Goal: Task Accomplishment & Management: Manage account settings

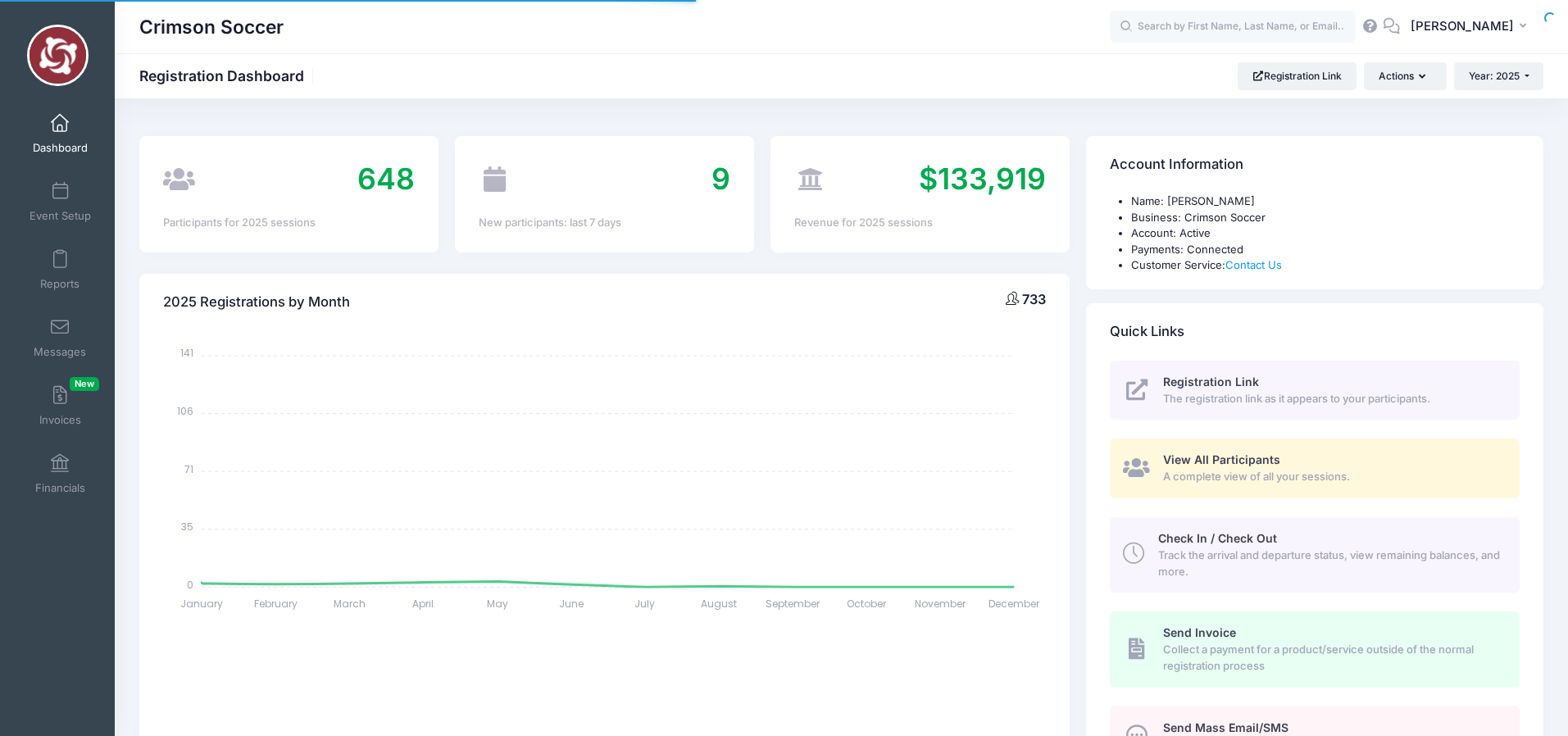
select select
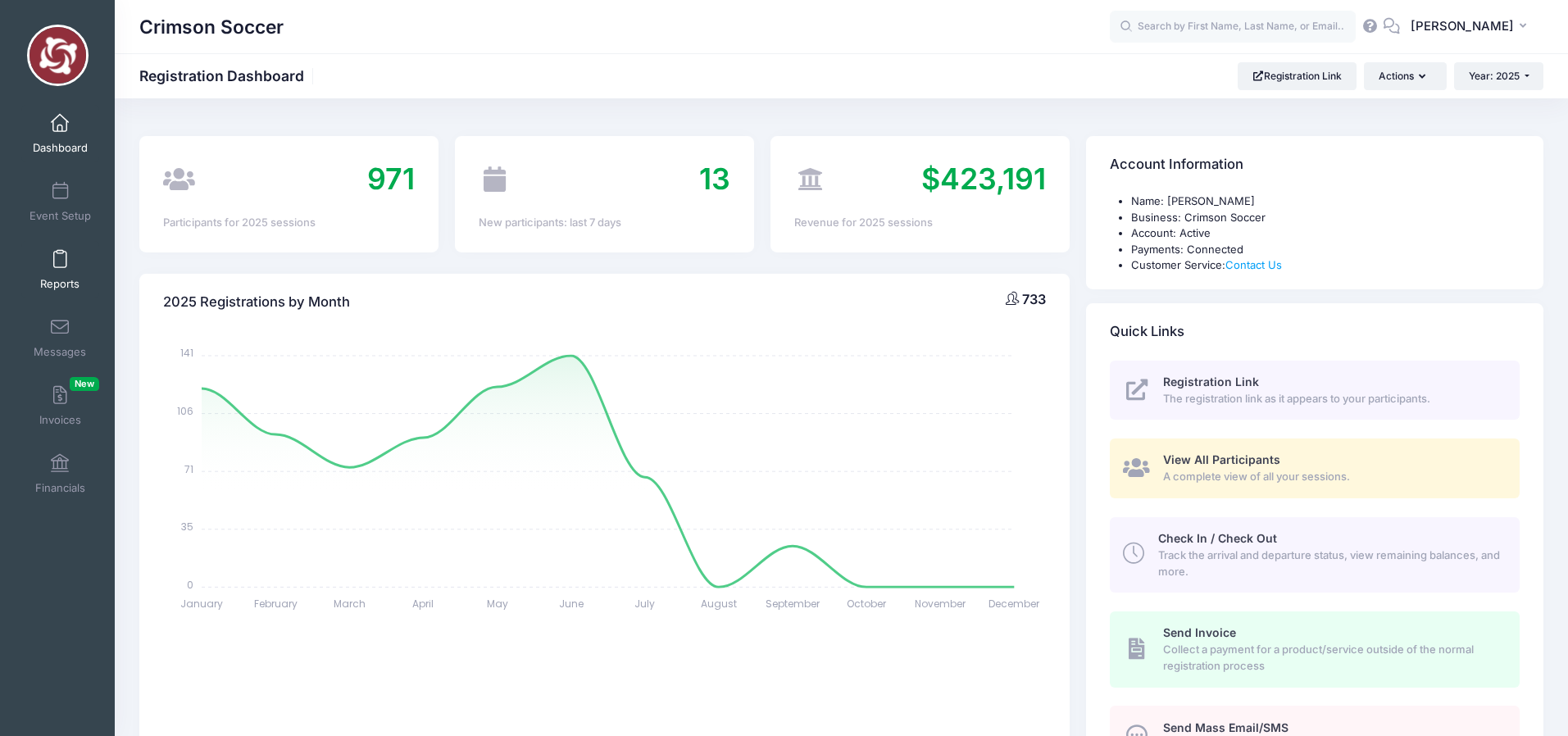
click at [59, 263] on span at bounding box center [59, 260] width 0 height 18
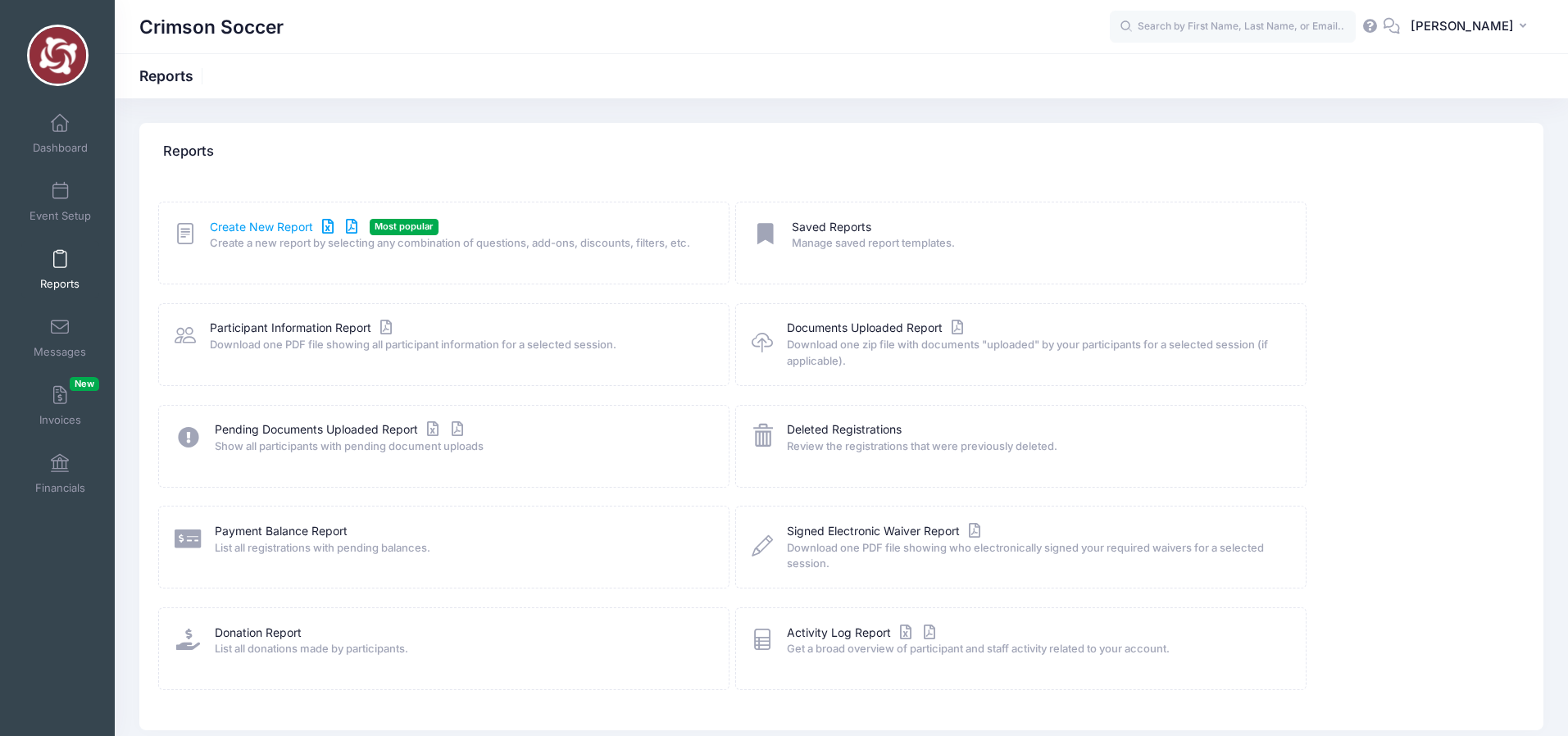
click at [241, 227] on link "Create New Report" at bounding box center [286, 227] width 152 height 17
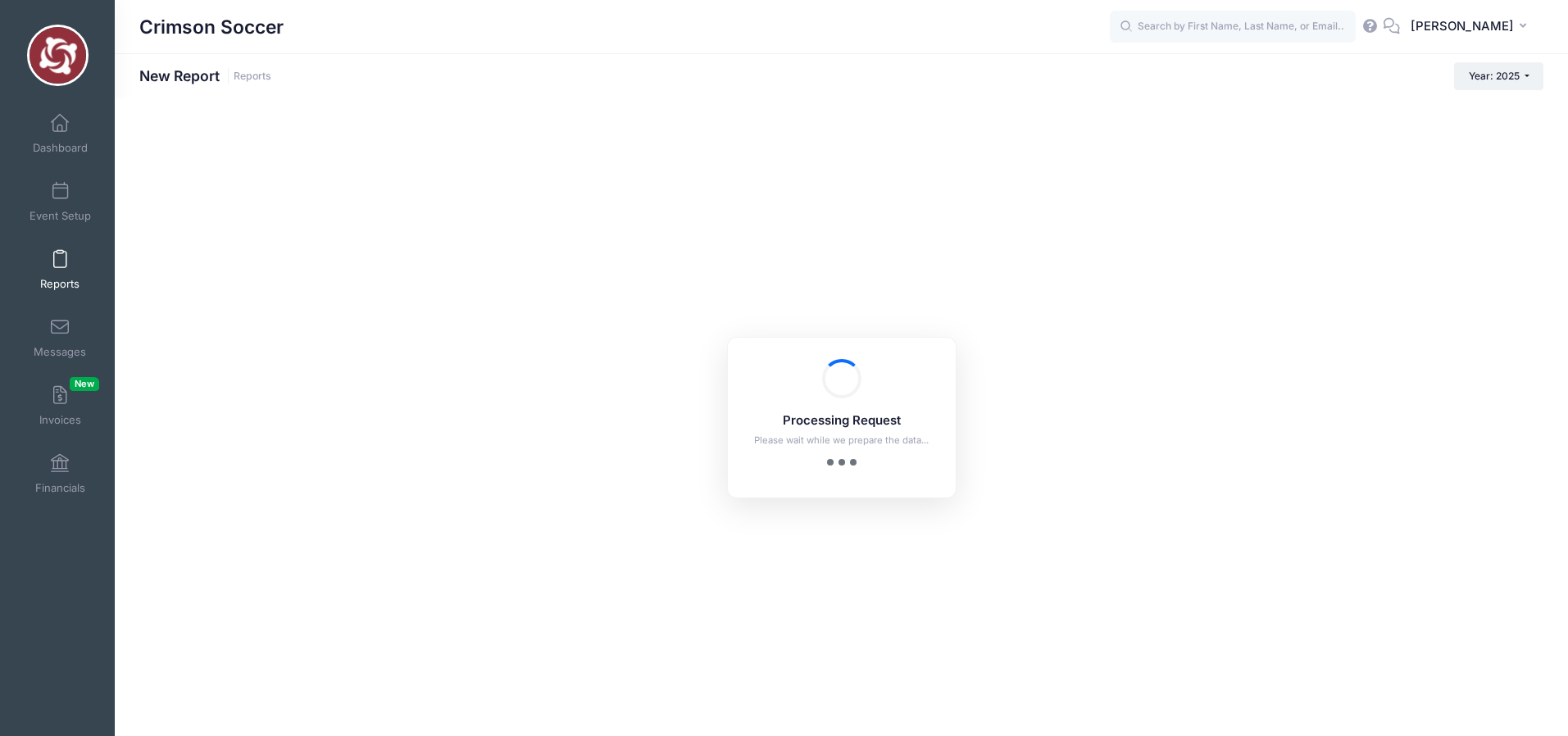
checkbox input "true"
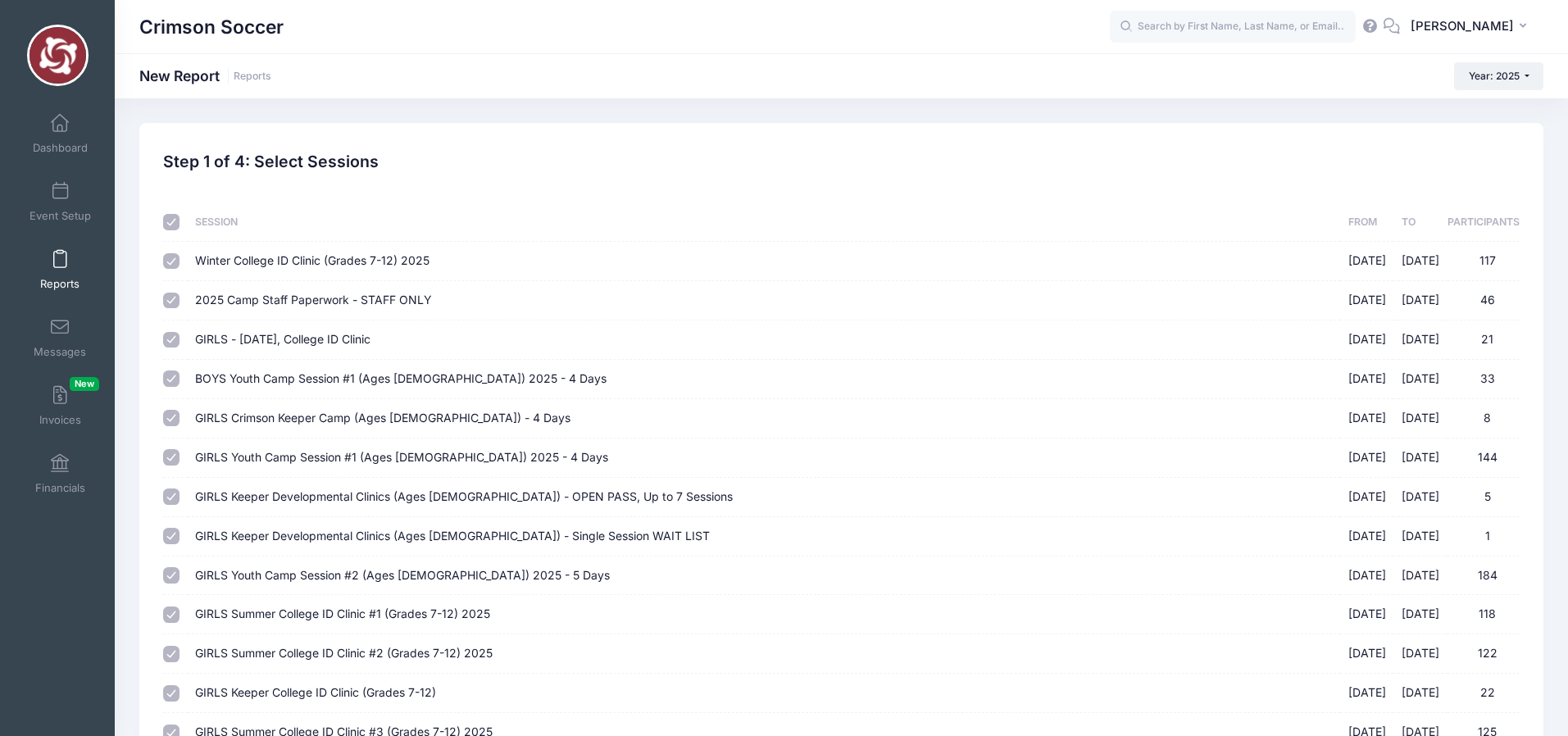
click at [172, 226] on input "checkbox" at bounding box center [171, 222] width 17 height 17
checkbox input "false"
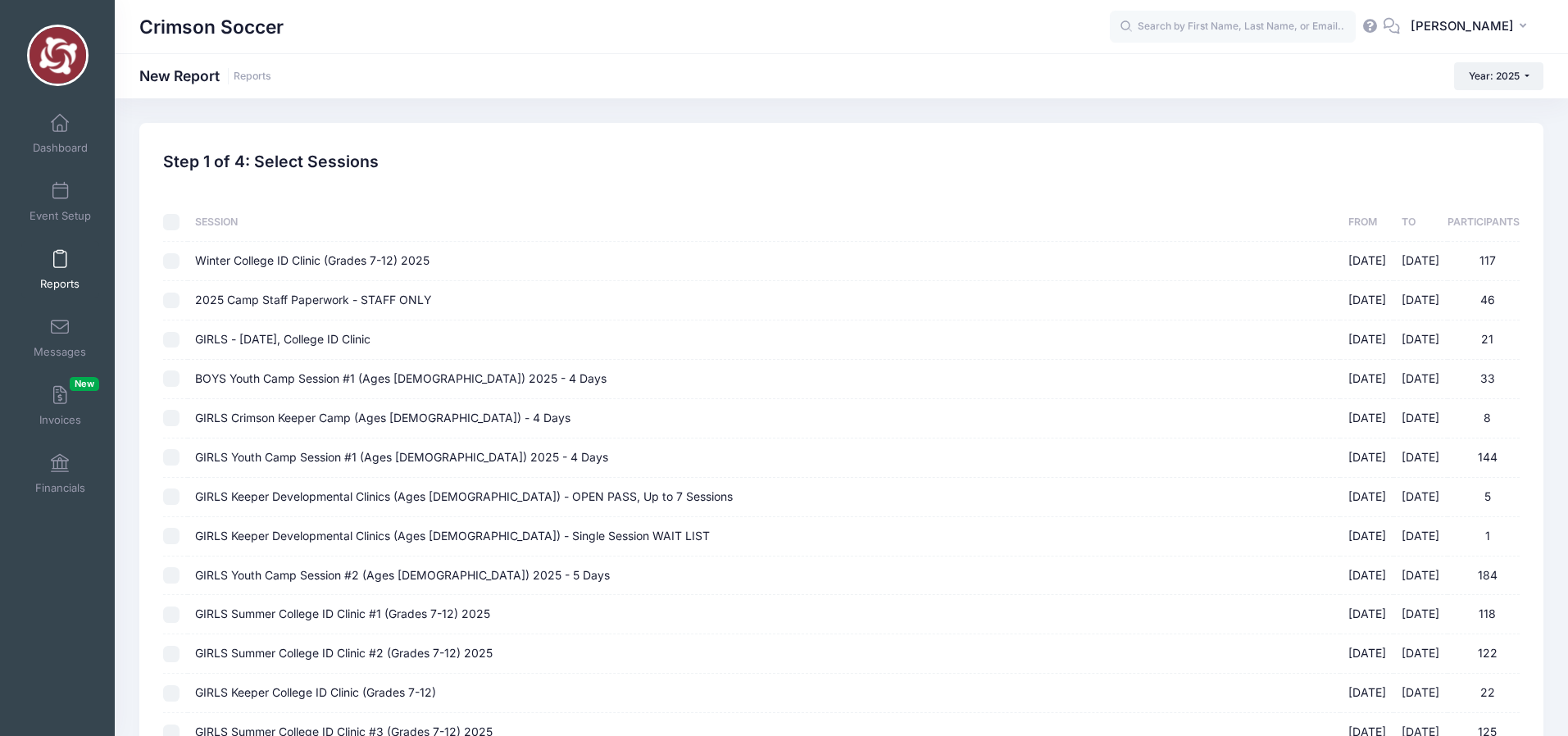
checkbox input "false"
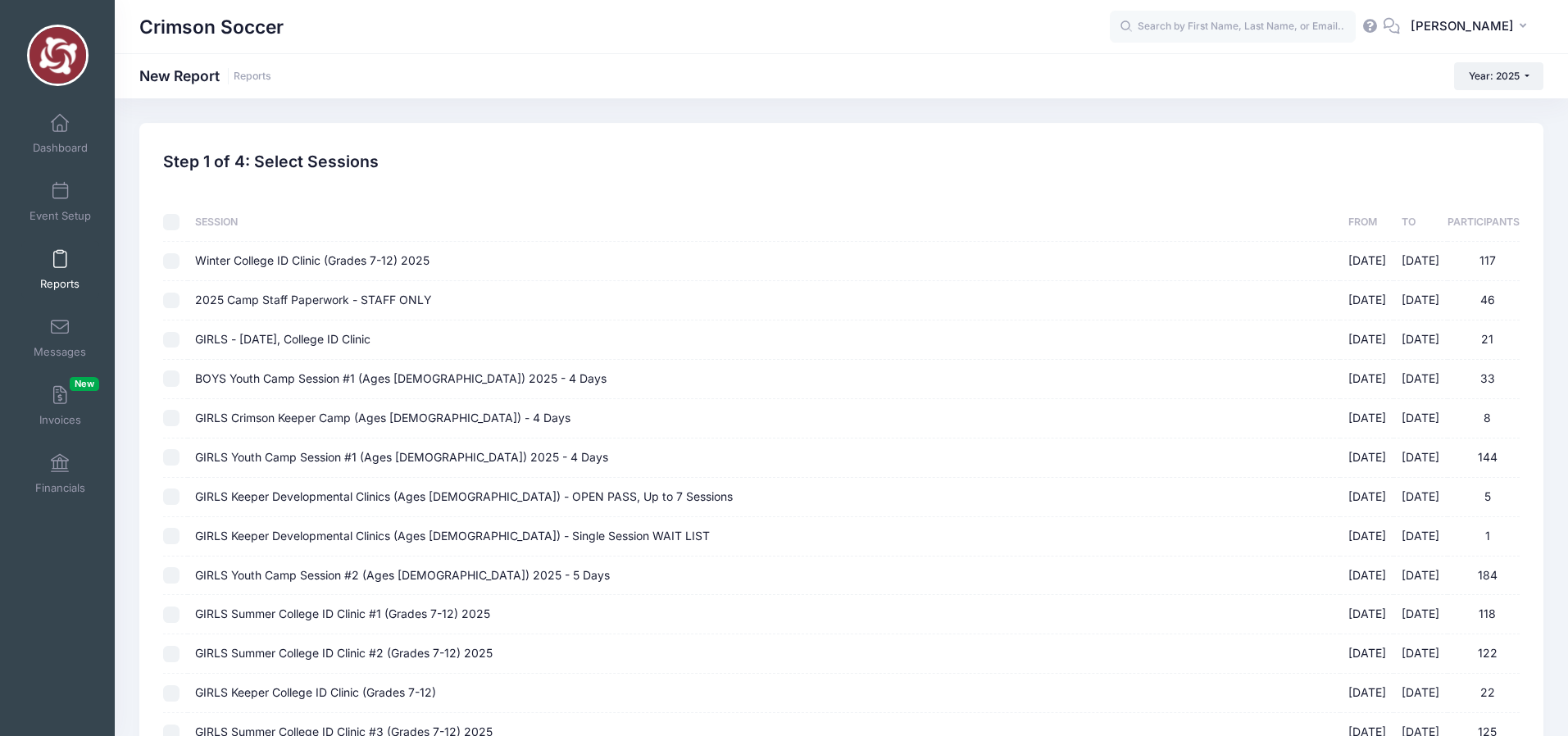
checkbox input "false"
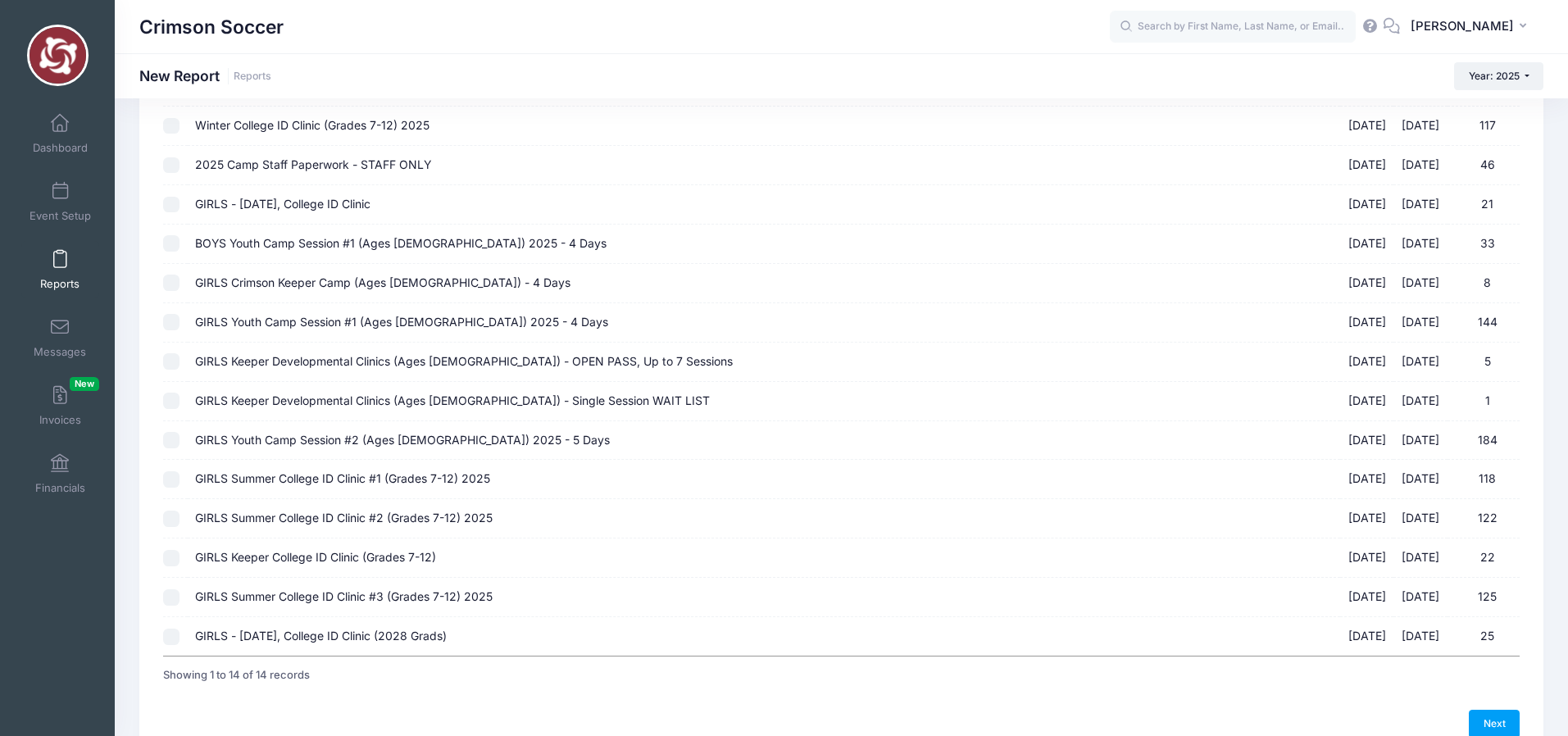
scroll to position [220, 0]
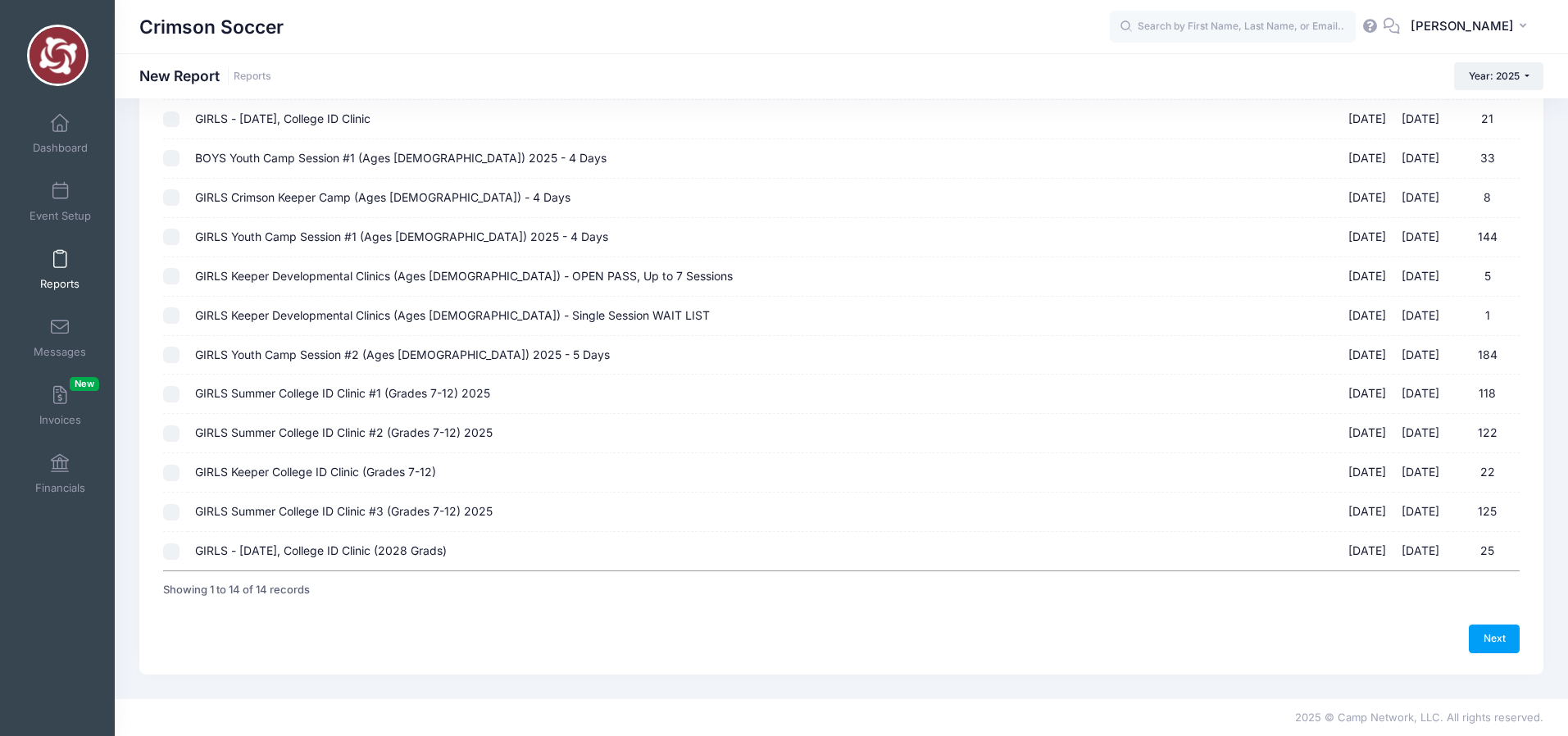
click at [173, 552] on input "GIRLS - October 11, College ID Clinic (2028 Grads) 10/11/2025 - 10/11/2025 25" at bounding box center [171, 551] width 17 height 17
checkbox input "true"
click at [1504, 641] on link "Next" at bounding box center [1494, 638] width 51 height 28
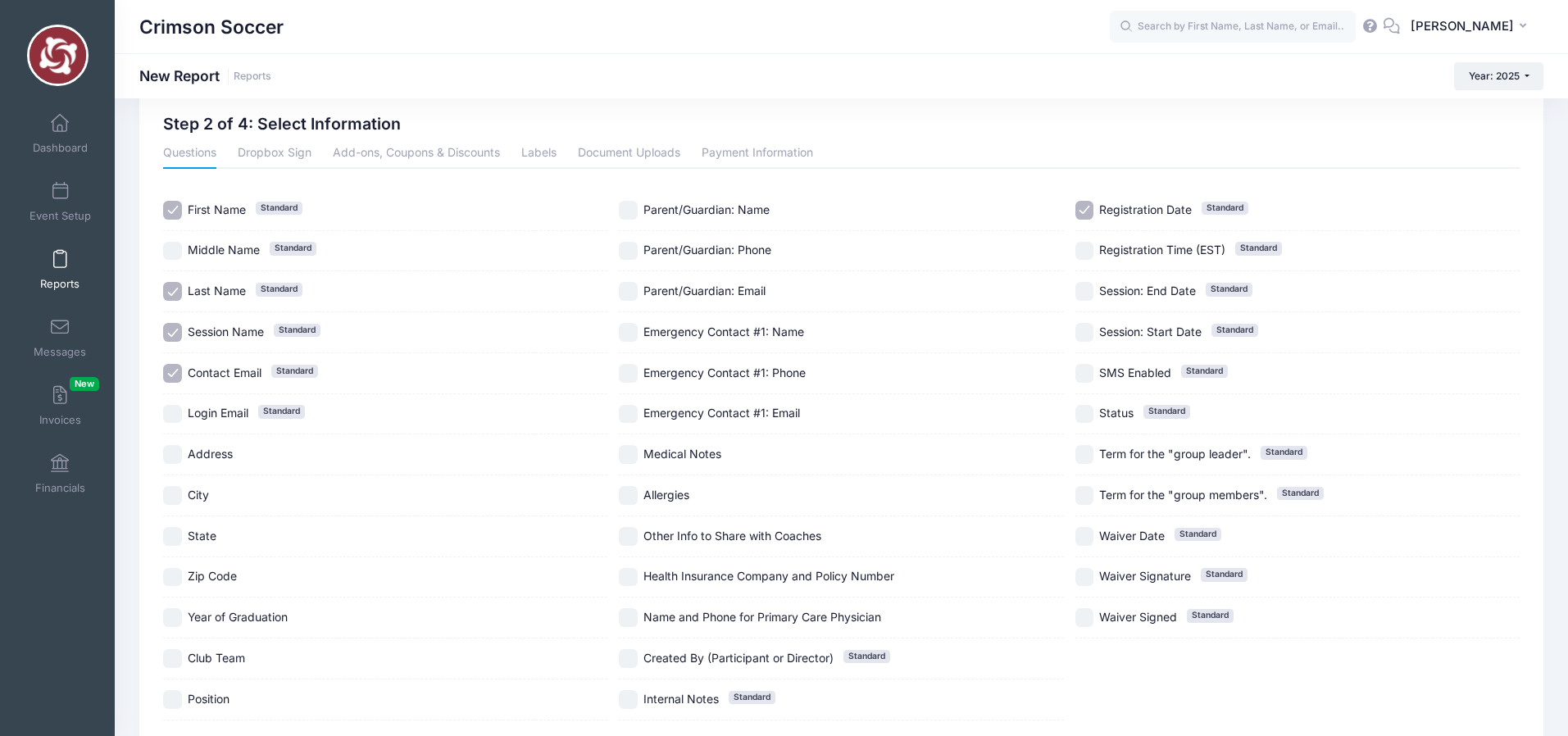
scroll to position [65, 0]
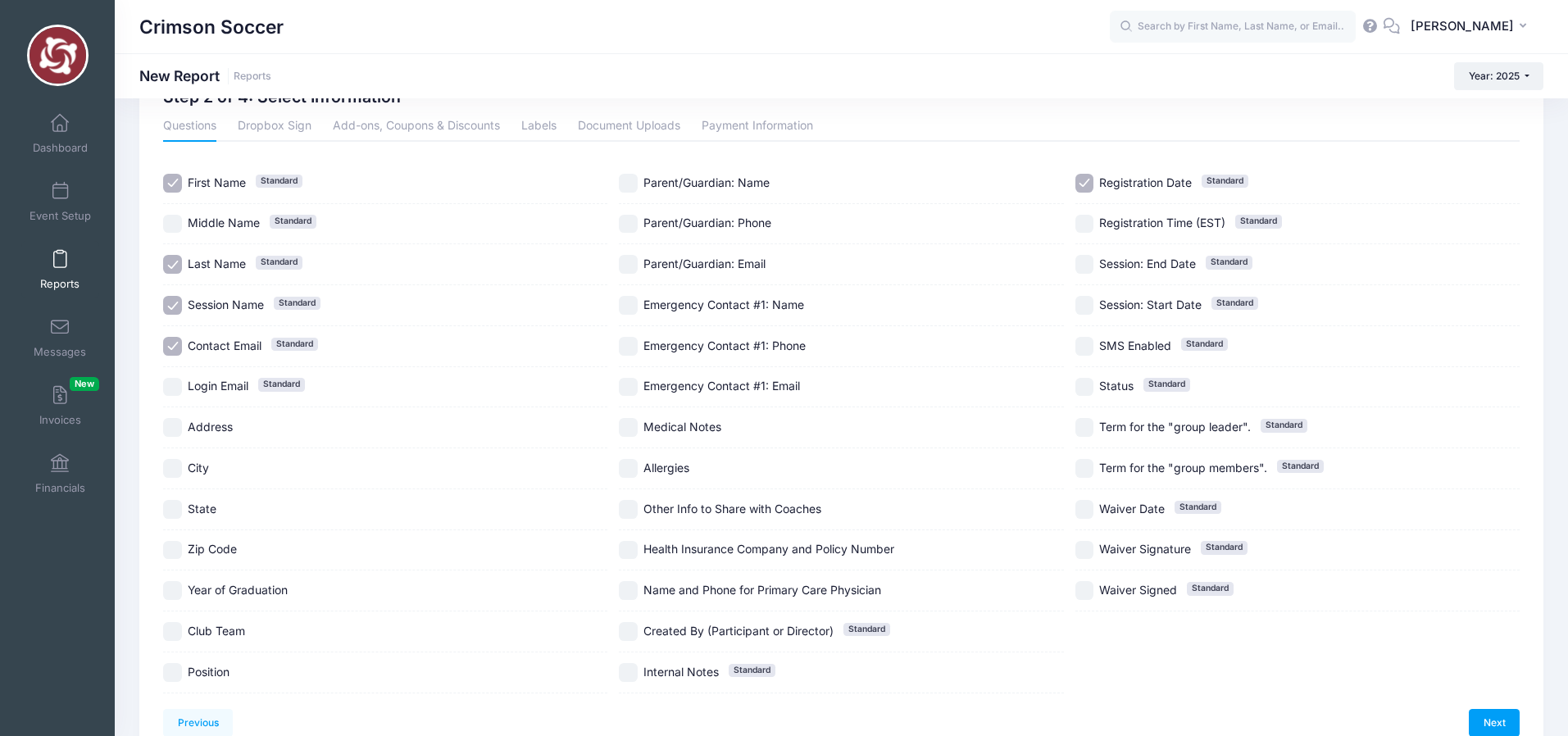
click at [172, 465] on input "City" at bounding box center [172, 469] width 19 height 19
checkbox input "true"
click at [174, 514] on input "State" at bounding box center [172, 510] width 19 height 19
checkbox input "true"
click at [175, 589] on input "Year of Graduation" at bounding box center [172, 590] width 19 height 19
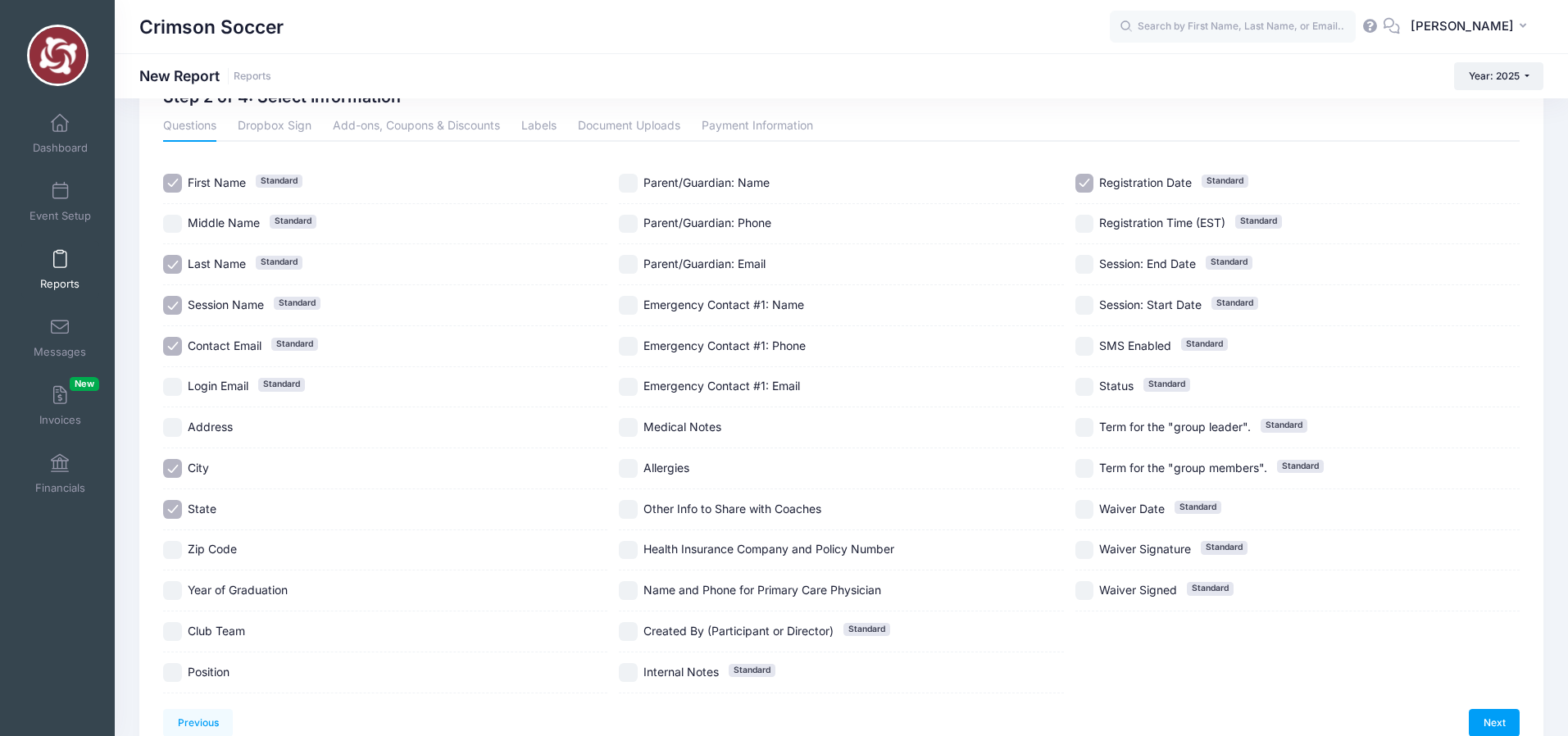
checkbox input "true"
click at [176, 628] on input "Club Team" at bounding box center [172, 631] width 19 height 19
checkbox input "true"
click at [176, 674] on input "Position" at bounding box center [172, 672] width 19 height 19
checkbox input "true"
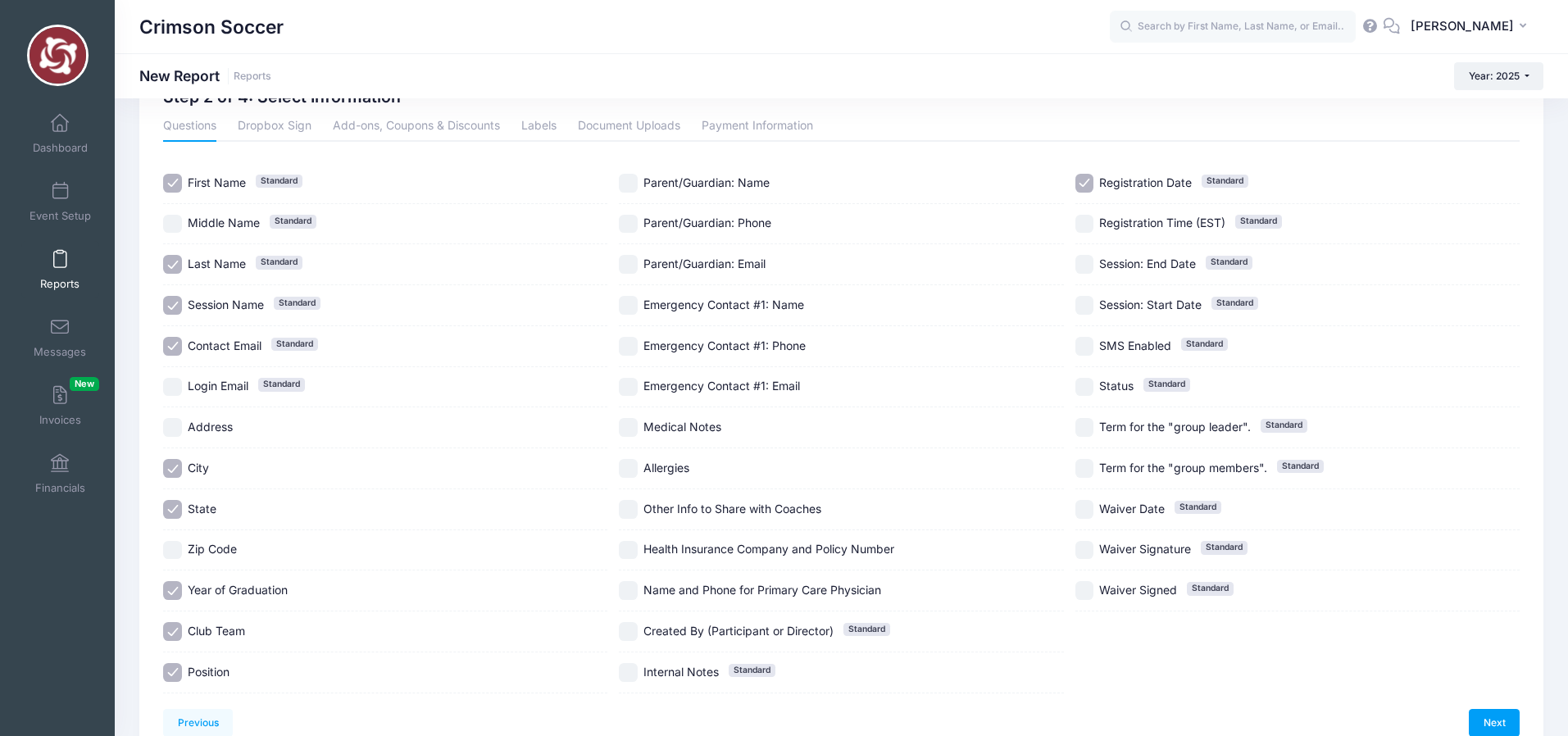
click at [633, 510] on input "Other Info to Share with Coaches" at bounding box center [628, 510] width 19 height 19
checkbox input "true"
click at [631, 418] on input "Medical Notes" at bounding box center [628, 427] width 19 height 19
checkbox input "true"
click at [1497, 722] on link "Next" at bounding box center [1494, 723] width 51 height 28
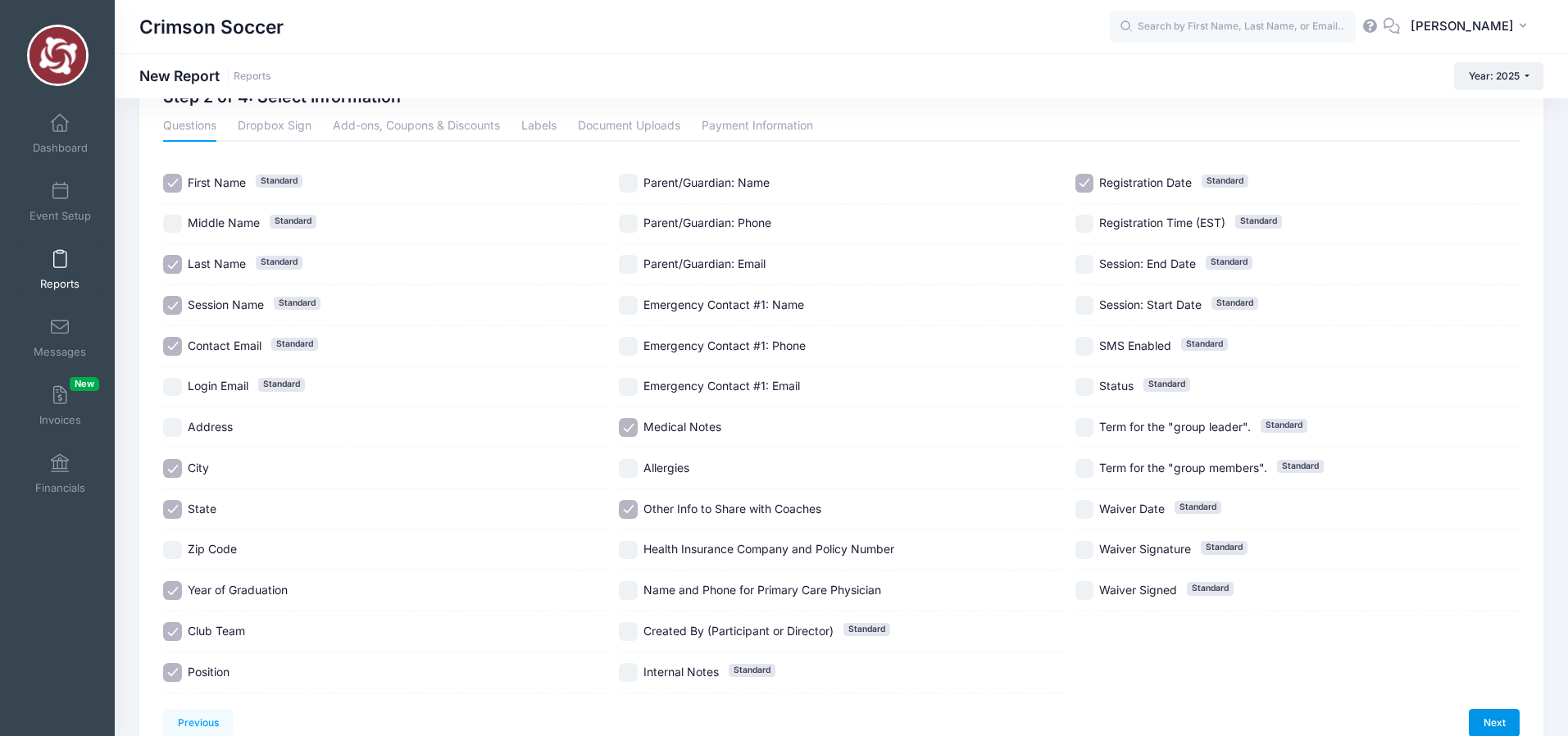
scroll to position [0, 0]
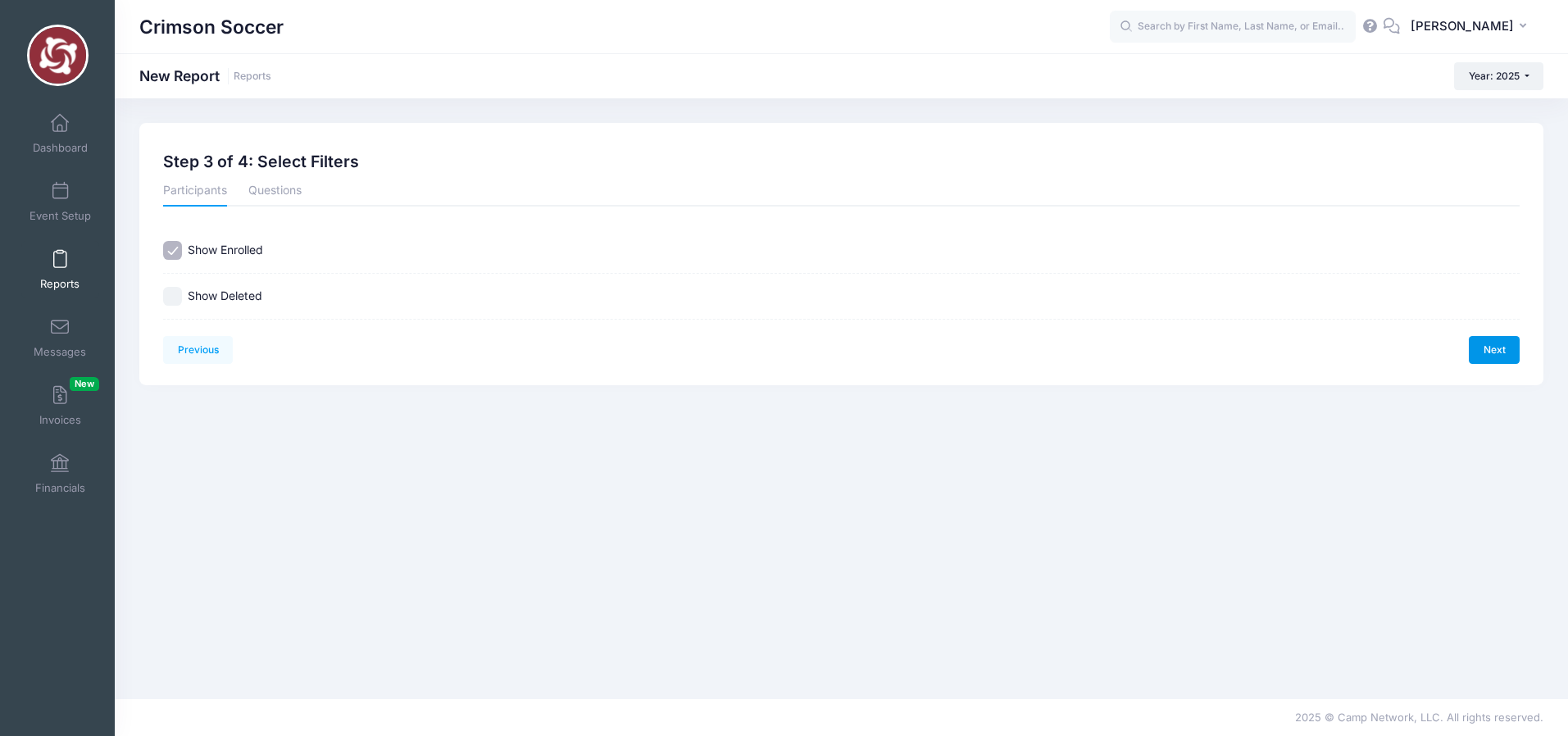
click at [1506, 349] on link "Next" at bounding box center [1494, 350] width 51 height 28
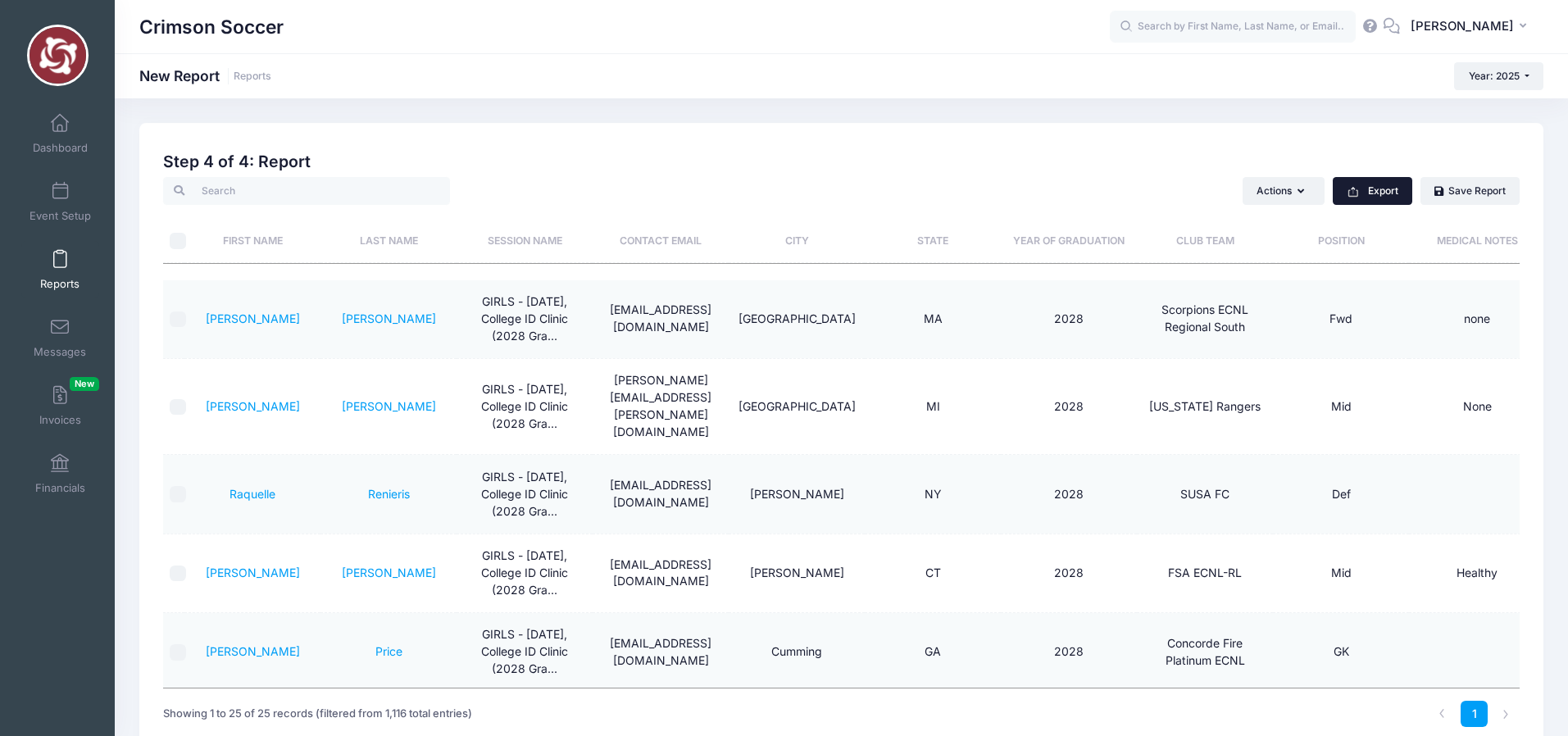
click at [1380, 195] on button "Export" at bounding box center [1372, 191] width 80 height 28
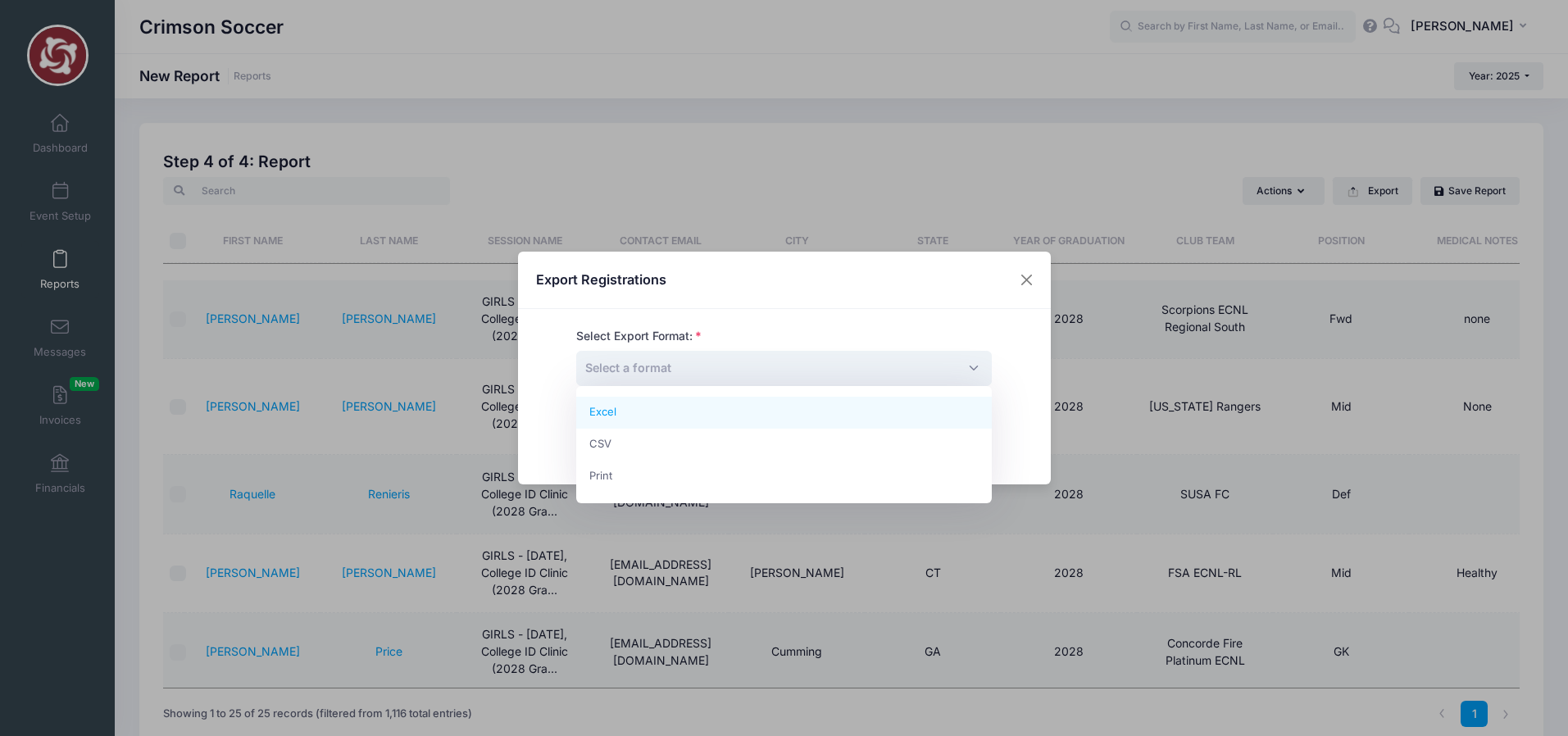
click at [692, 370] on span "Select a format" at bounding box center [784, 368] width 415 height 35
select select "excel"
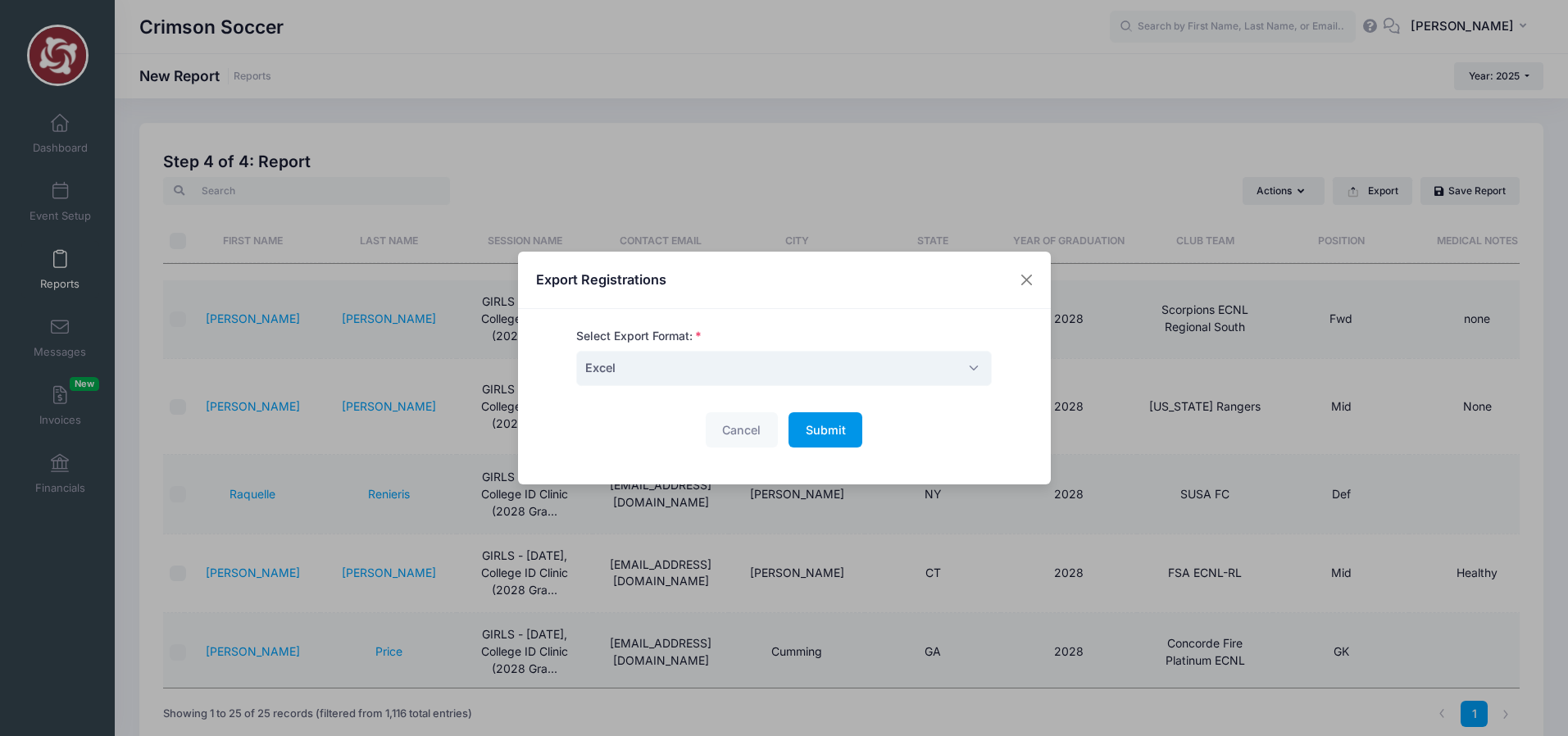
click at [827, 427] on span "Submit" at bounding box center [826, 430] width 40 height 14
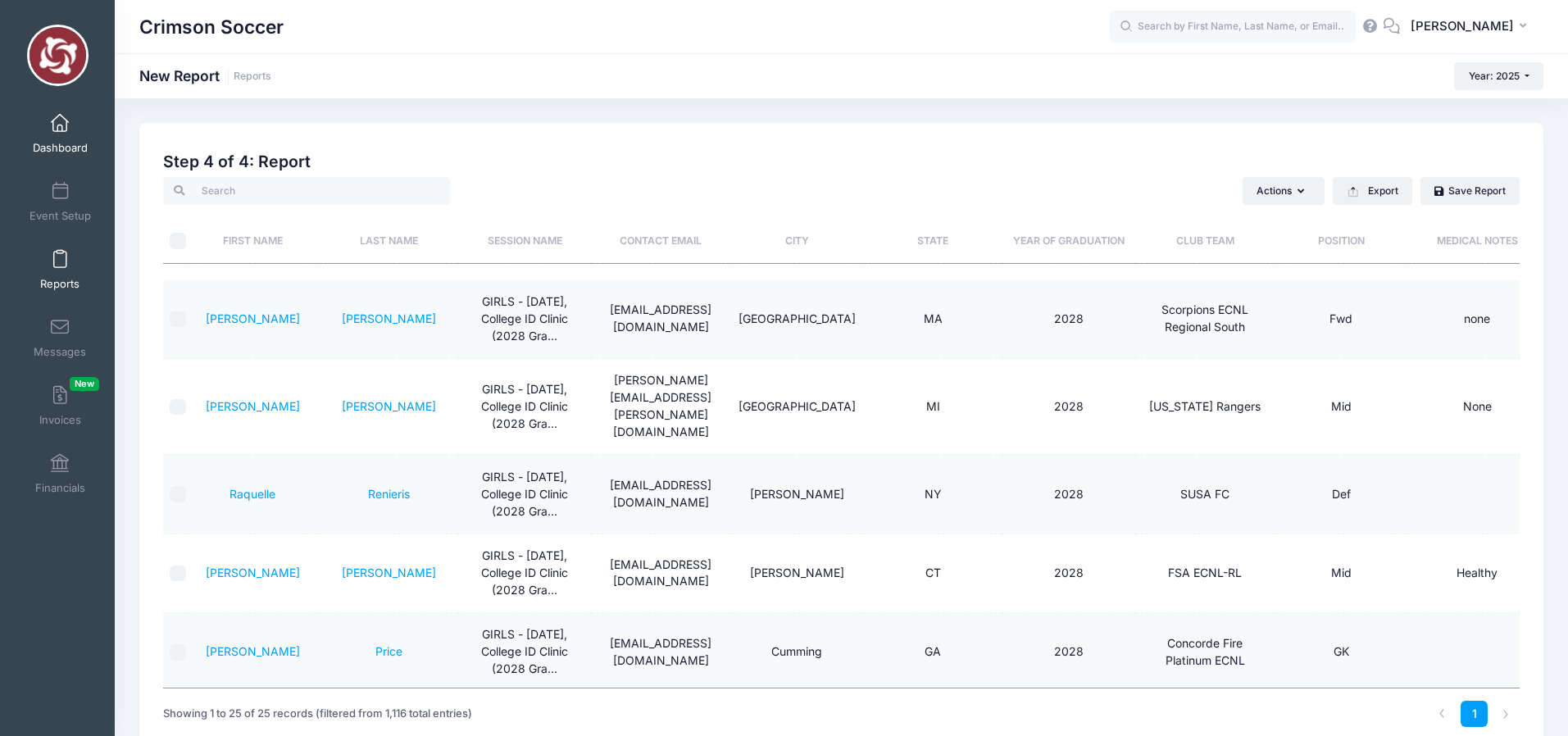
click at [59, 122] on span at bounding box center [59, 123] width 0 height 18
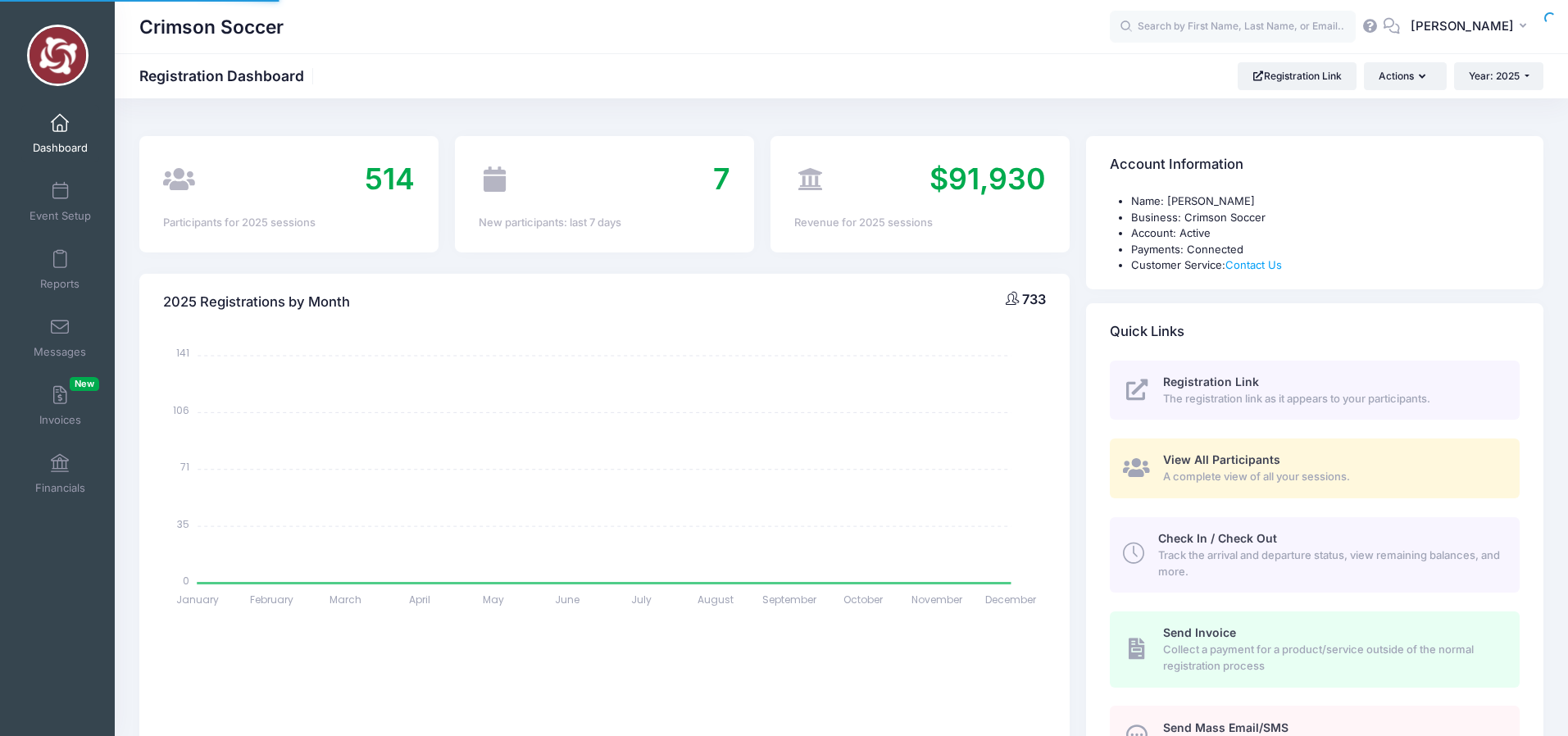
select select
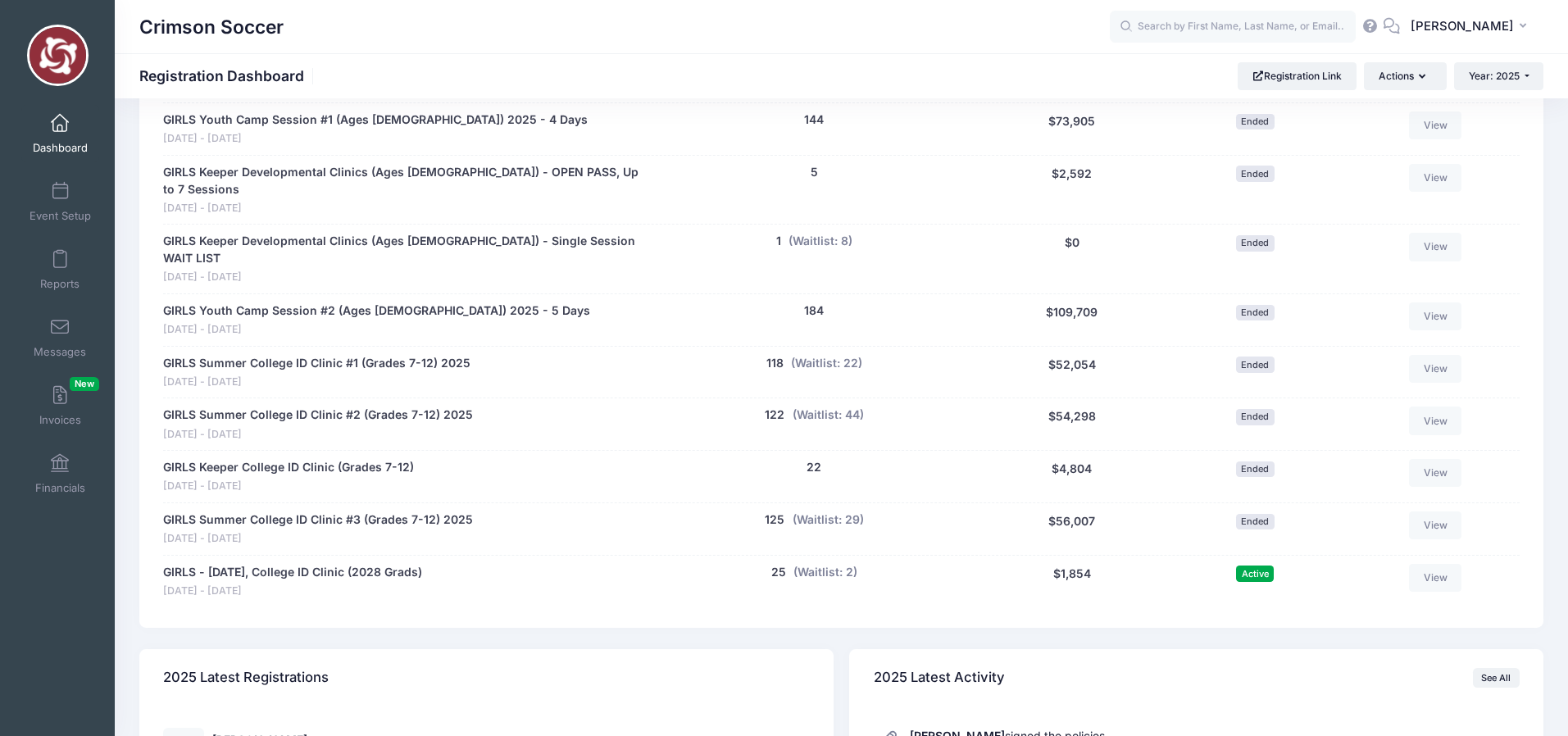
scroll to position [1165, 0]
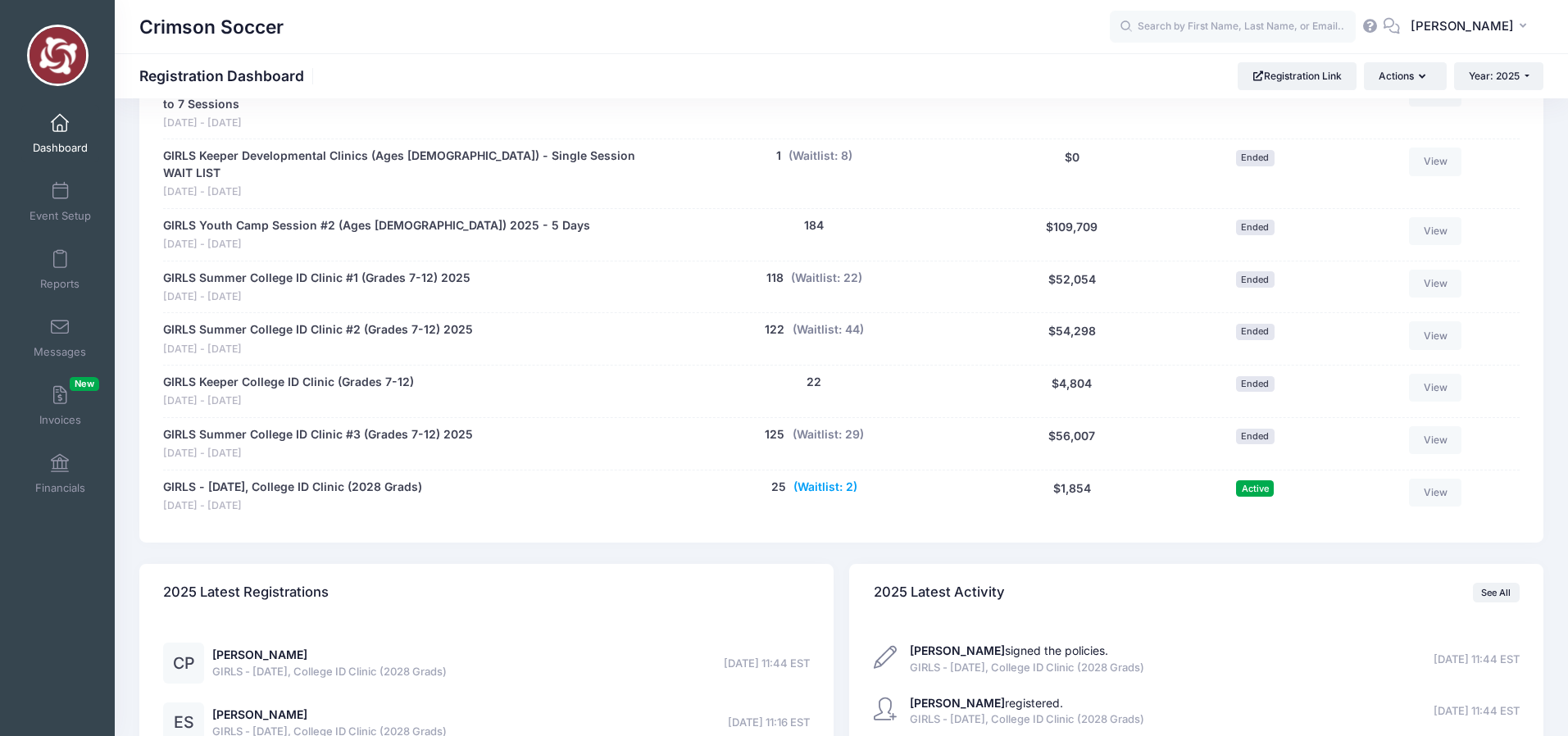
click at [833, 478] on button "(Waitlist: 2)" at bounding box center [825, 487] width 64 height 17
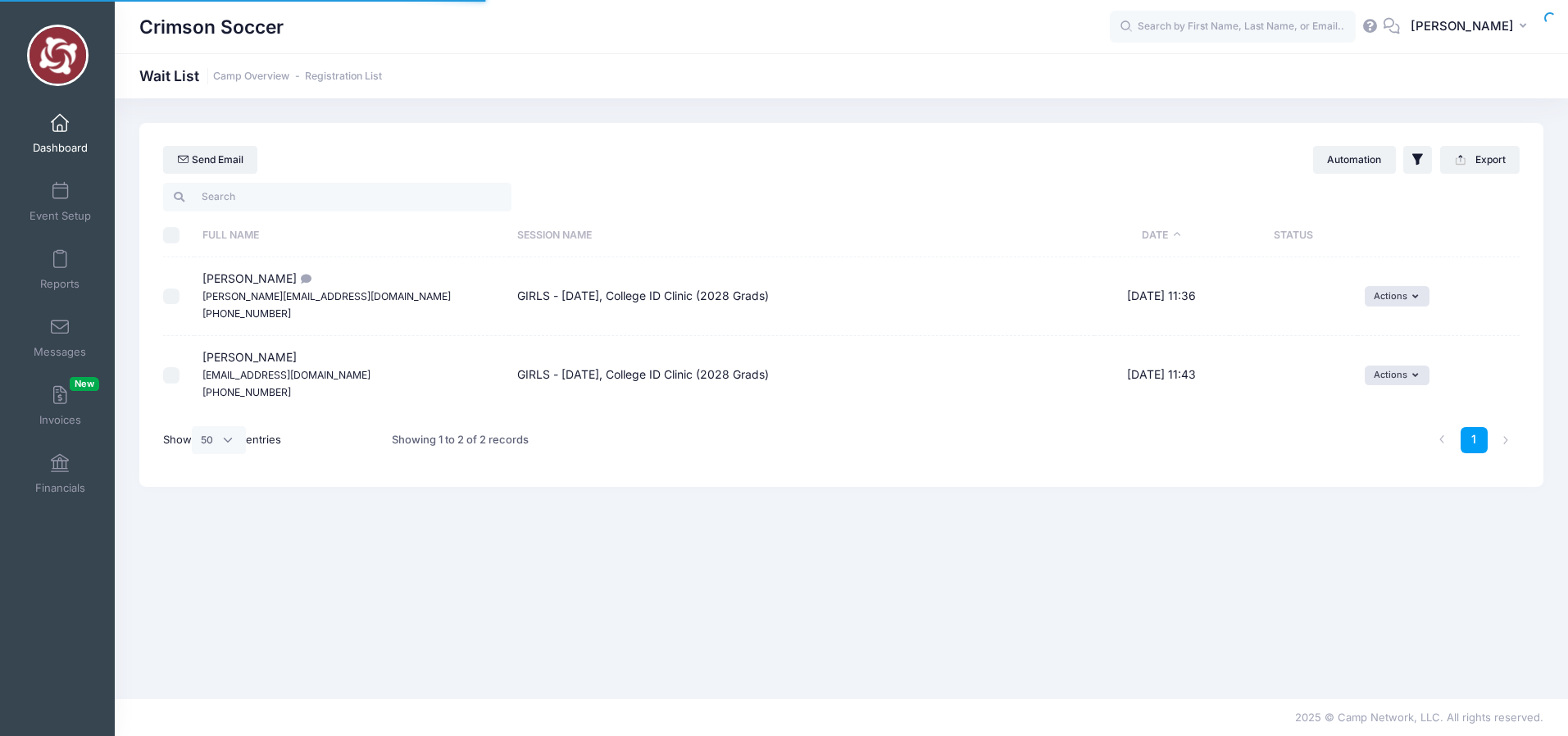
select select "50"
click at [1414, 296] on icon "button" at bounding box center [1418, 296] width 12 height 0
click at [1400, 330] on link "Invite" at bounding box center [1384, 332] width 72 height 31
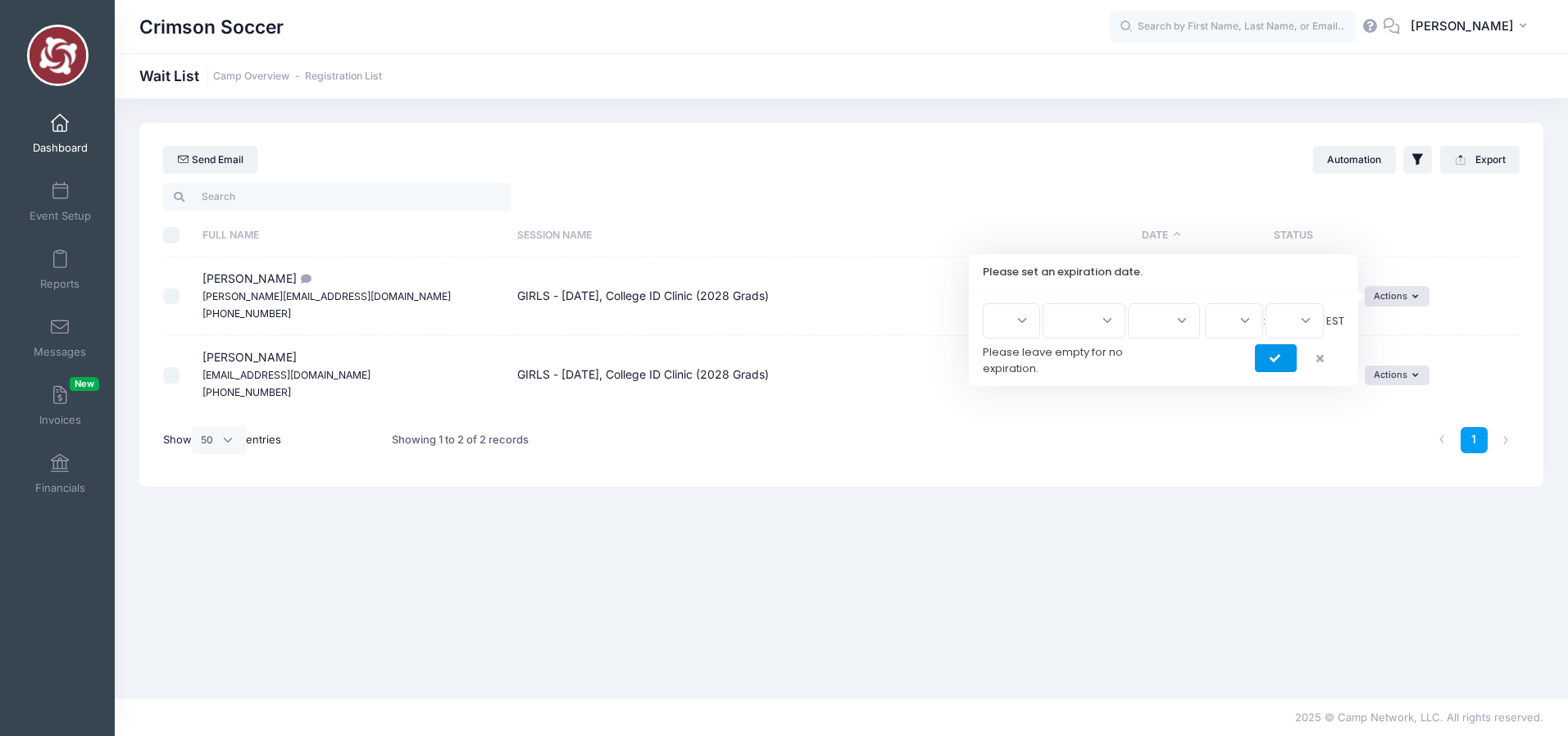
click at [1271, 358] on icon "submit" at bounding box center [1276, 358] width 13 height 0
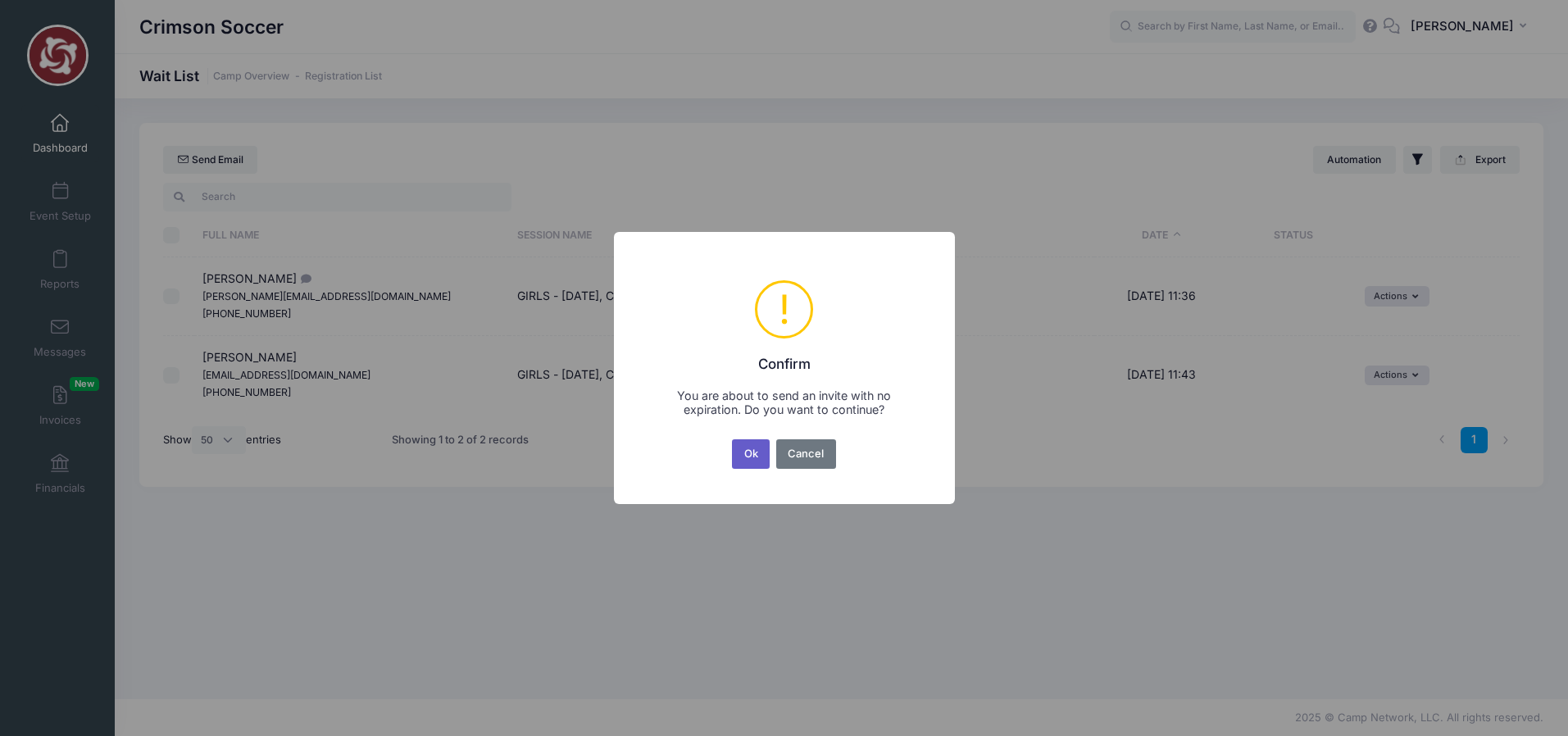
click at [758, 452] on button "Ok" at bounding box center [750, 454] width 38 height 30
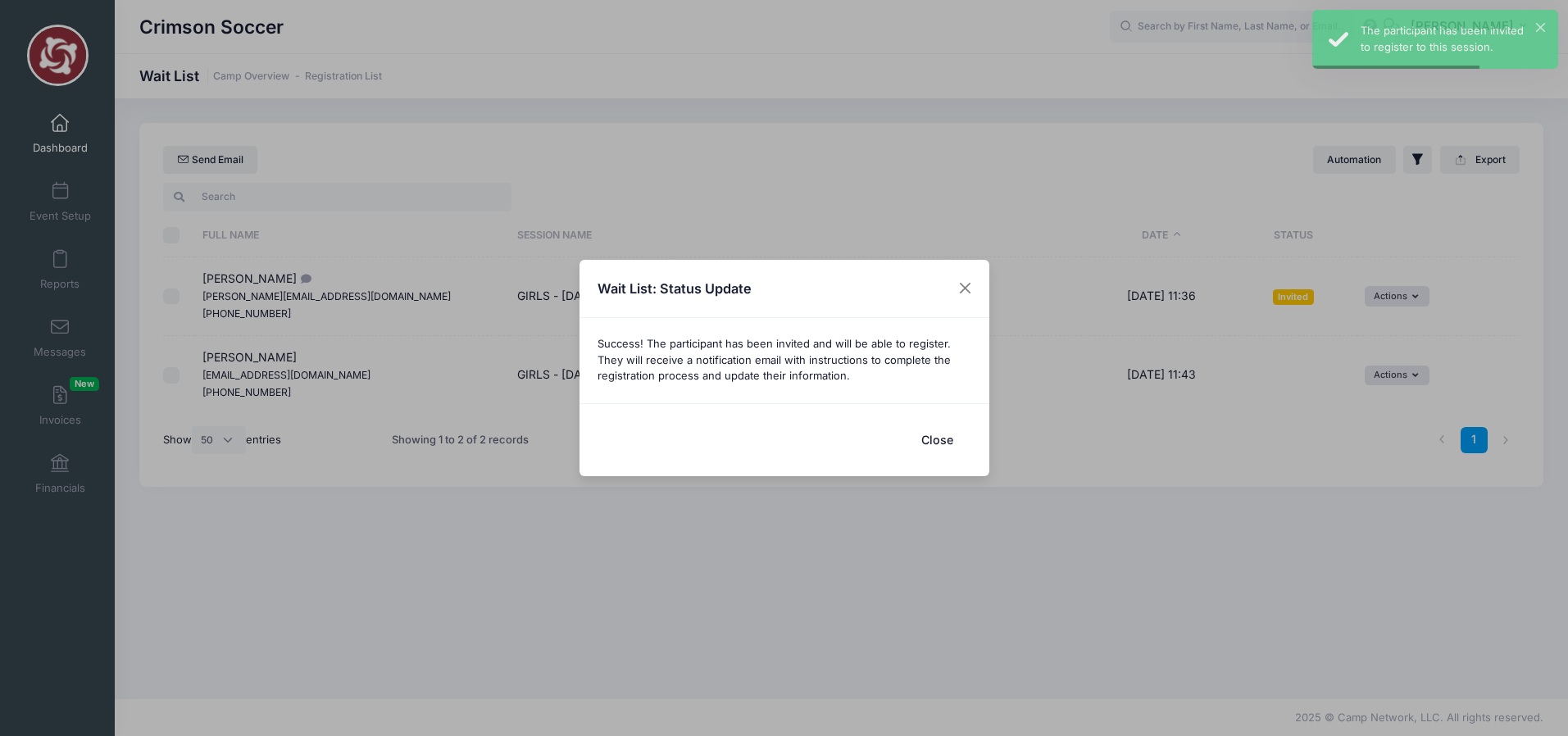
click at [928, 437] on button "Close" at bounding box center [937, 440] width 66 height 35
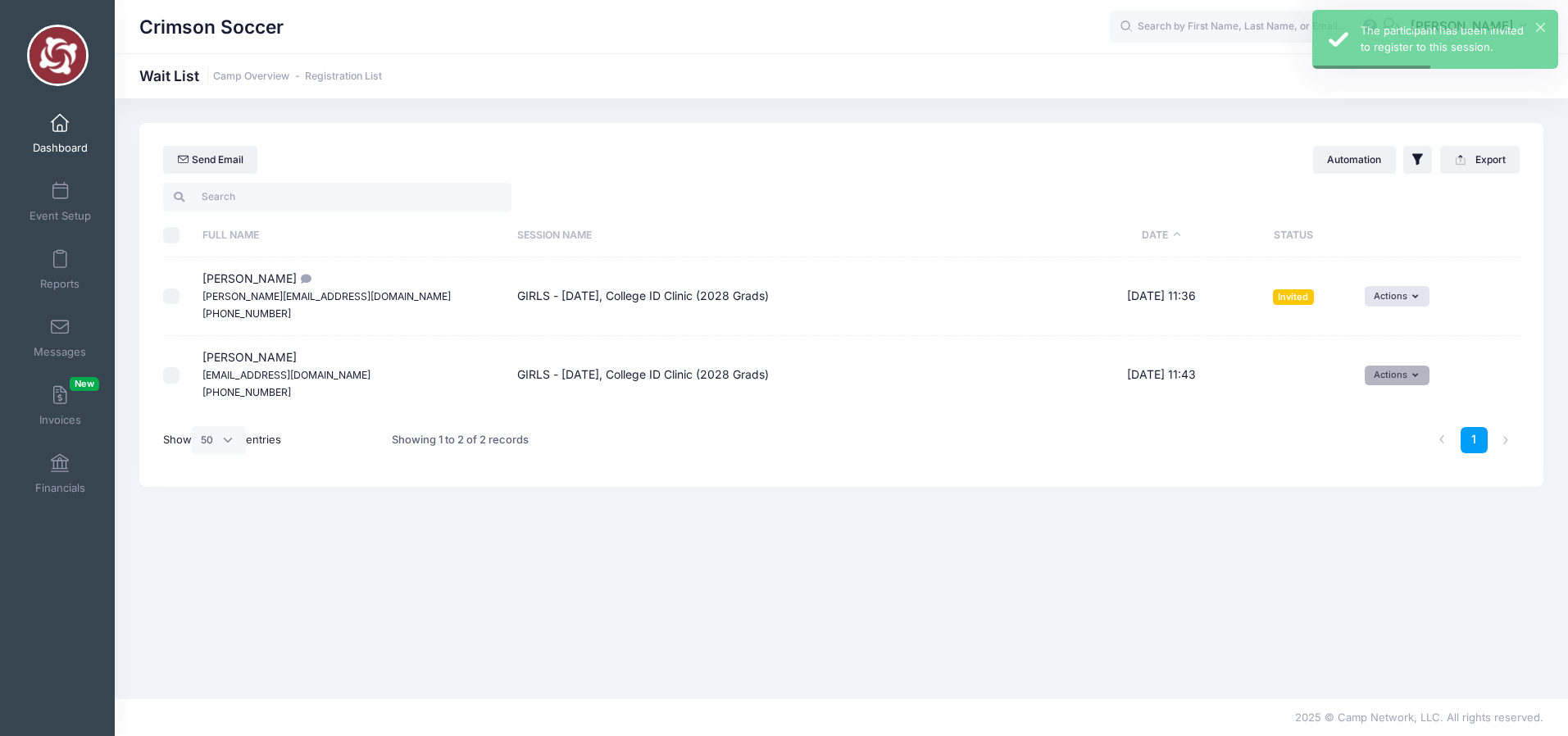
click at [1419, 374] on button "Actions" at bounding box center [1397, 375] width 65 height 19
click at [1385, 408] on link "Invite" at bounding box center [1384, 412] width 72 height 31
click at [1278, 438] on icon "submit" at bounding box center [1276, 438] width 13 height 0
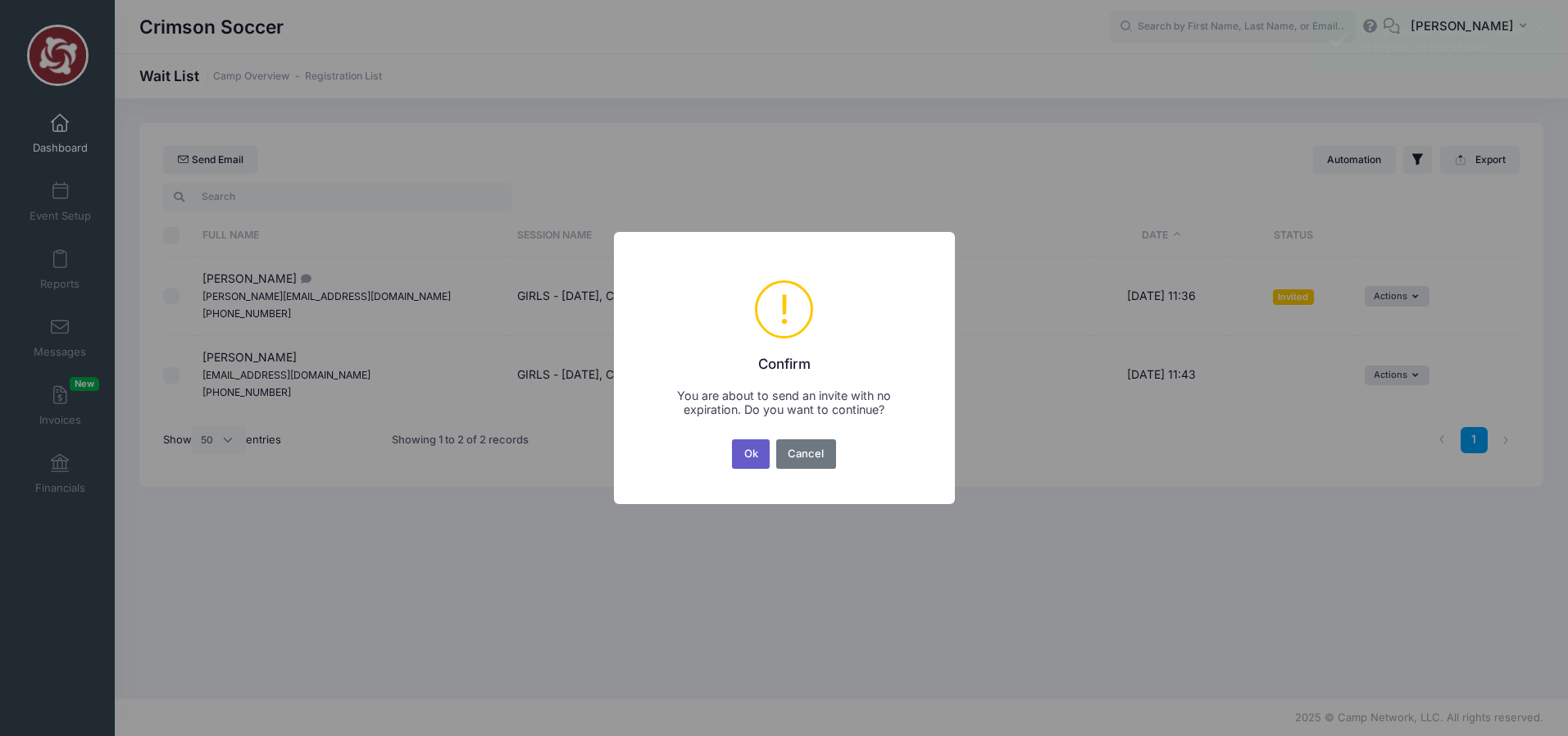
click at [754, 448] on button "Ok" at bounding box center [750, 454] width 38 height 30
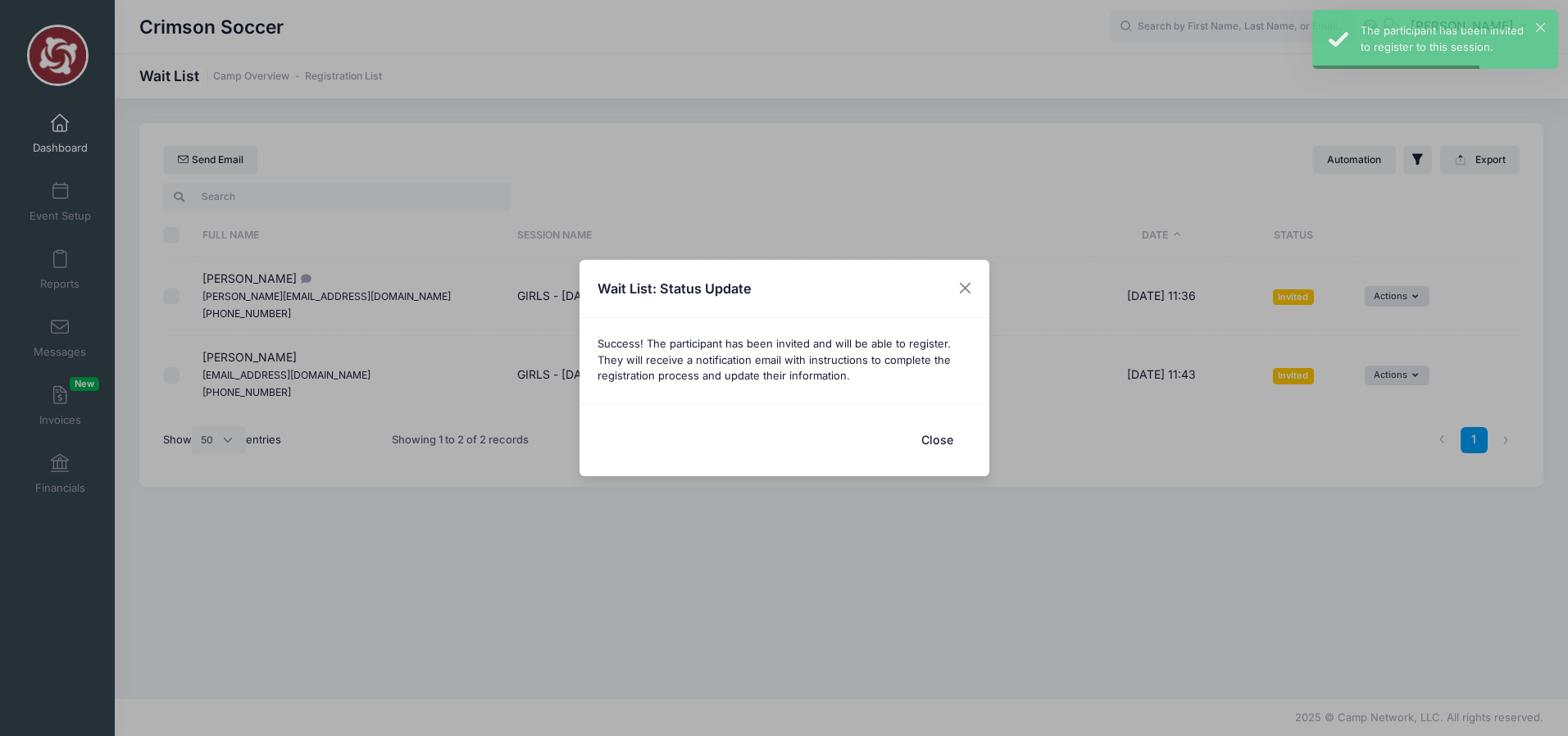
click at [947, 449] on button "Close" at bounding box center [937, 440] width 66 height 35
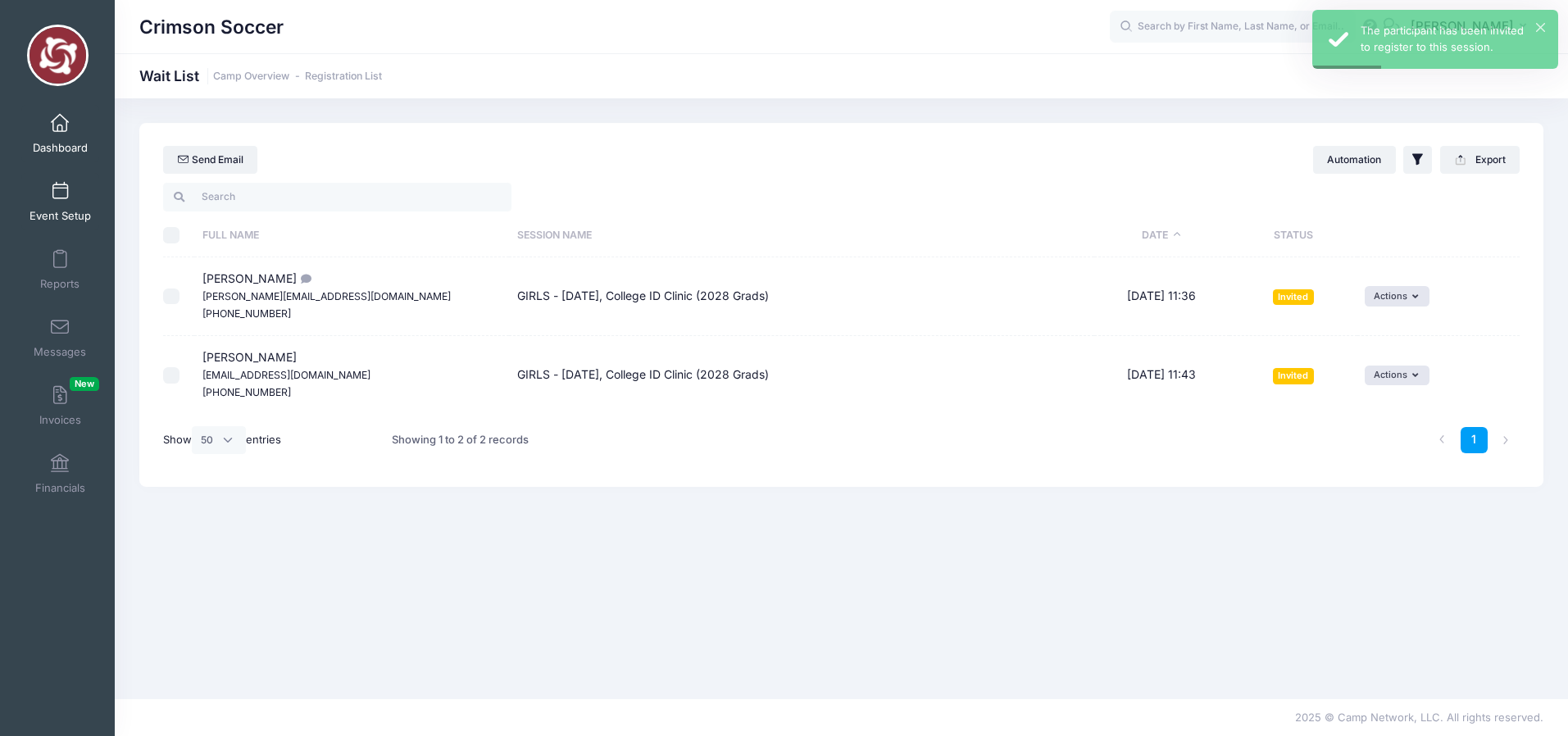
click at [59, 196] on span at bounding box center [59, 191] width 0 height 18
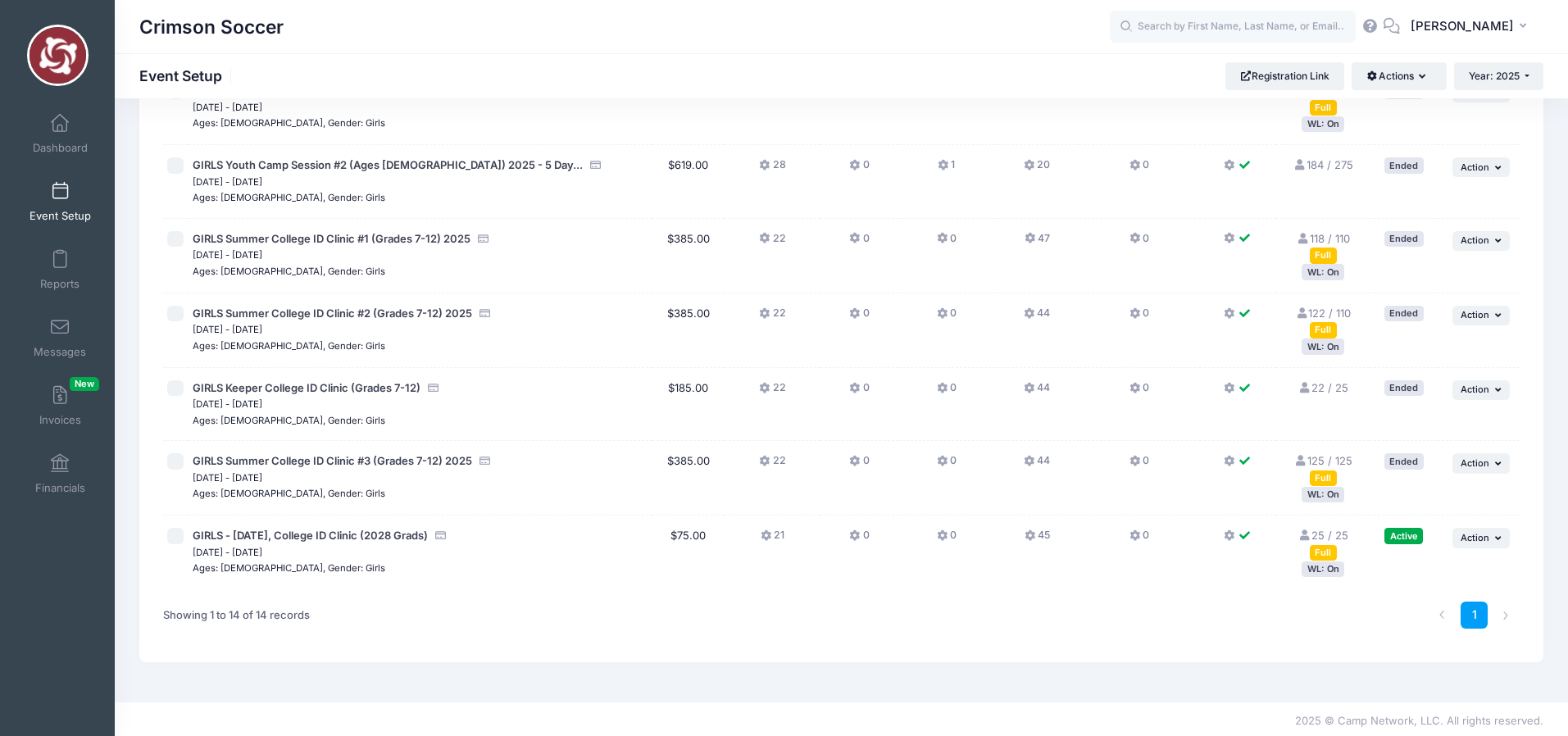
scroll to position [660, 0]
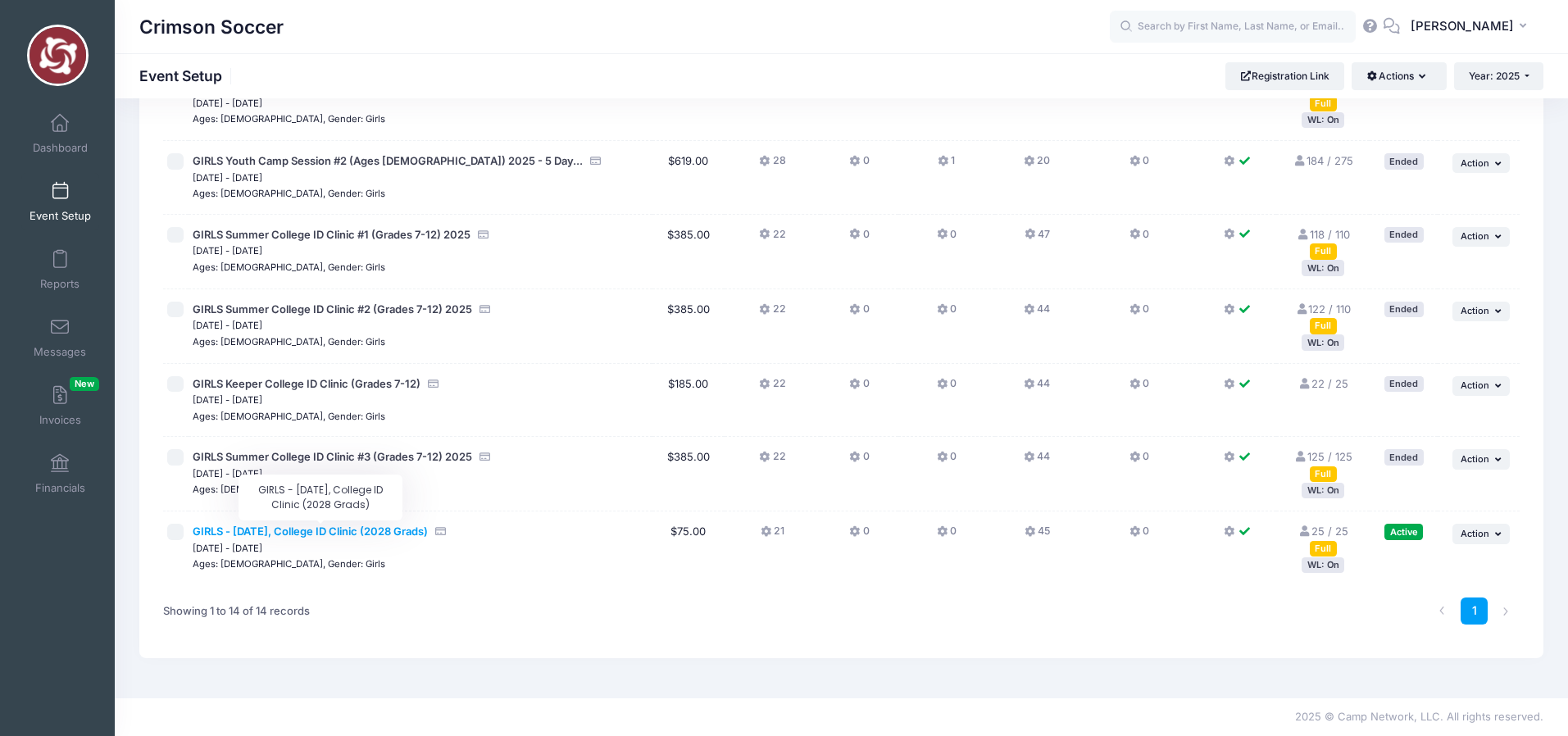
click at [320, 531] on span "GIRLS - [DATE], College ID Clinic (2028 Grads)" at bounding box center [310, 531] width 235 height 13
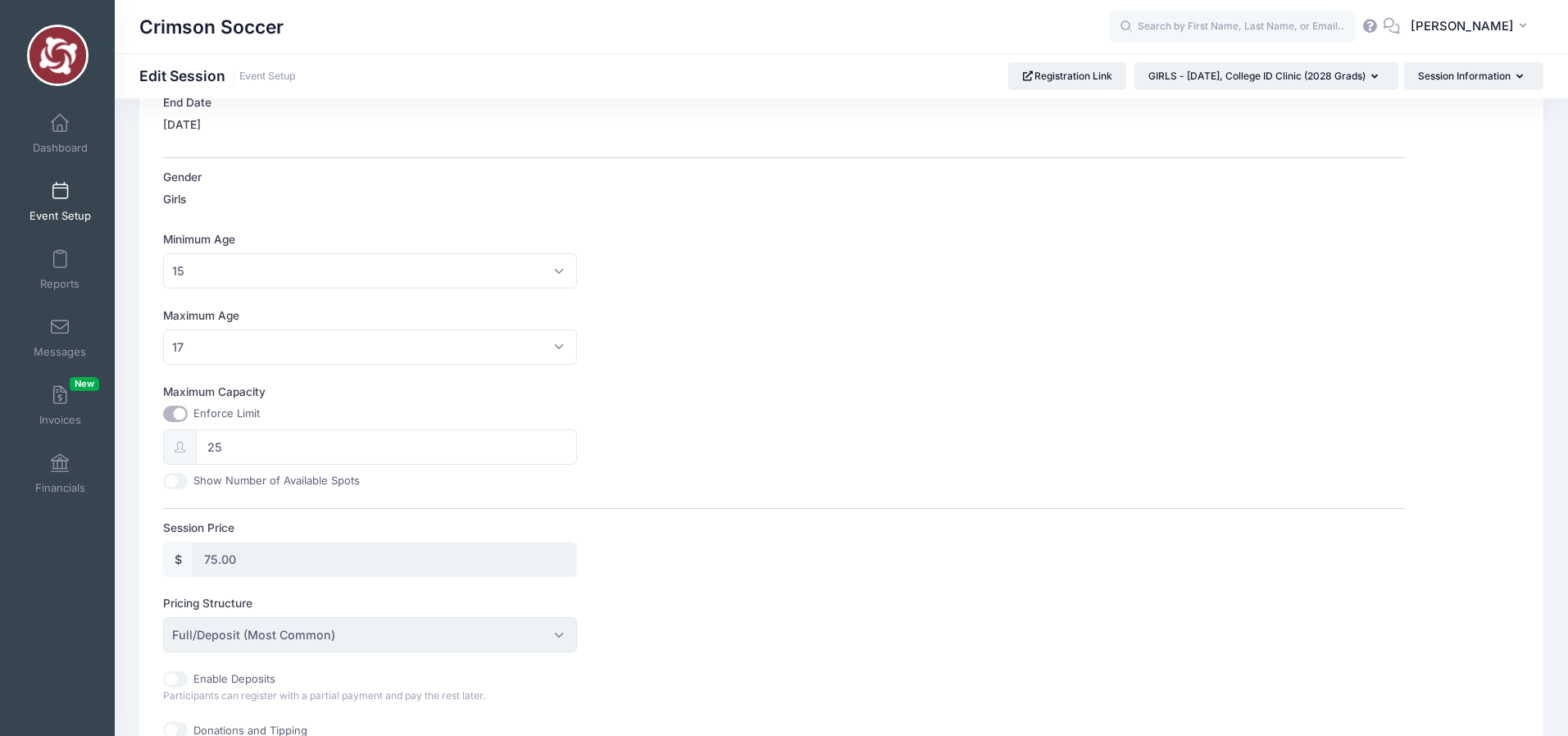
scroll to position [415, 0]
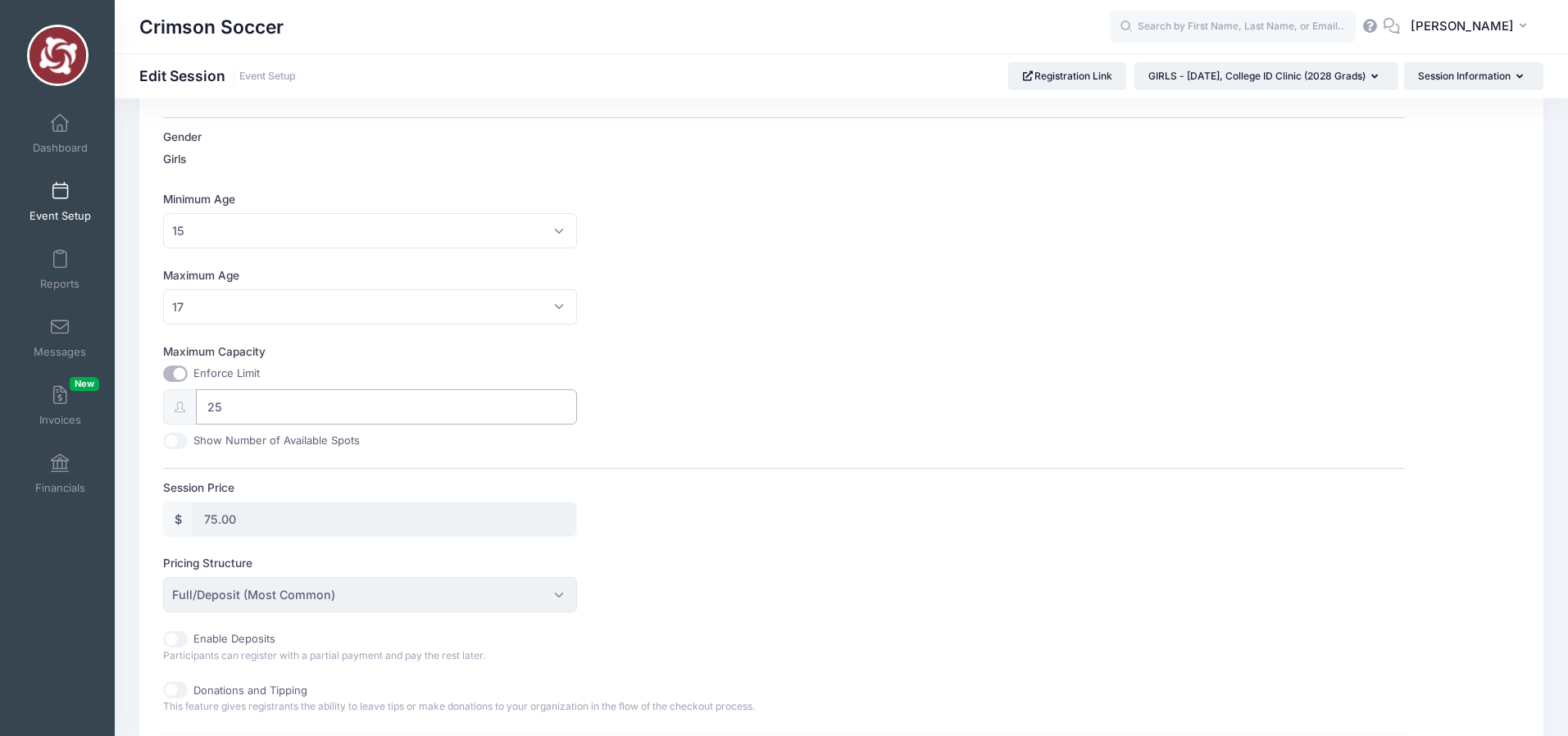
click at [261, 411] on input "25" at bounding box center [387, 406] width 381 height 35
type input "2"
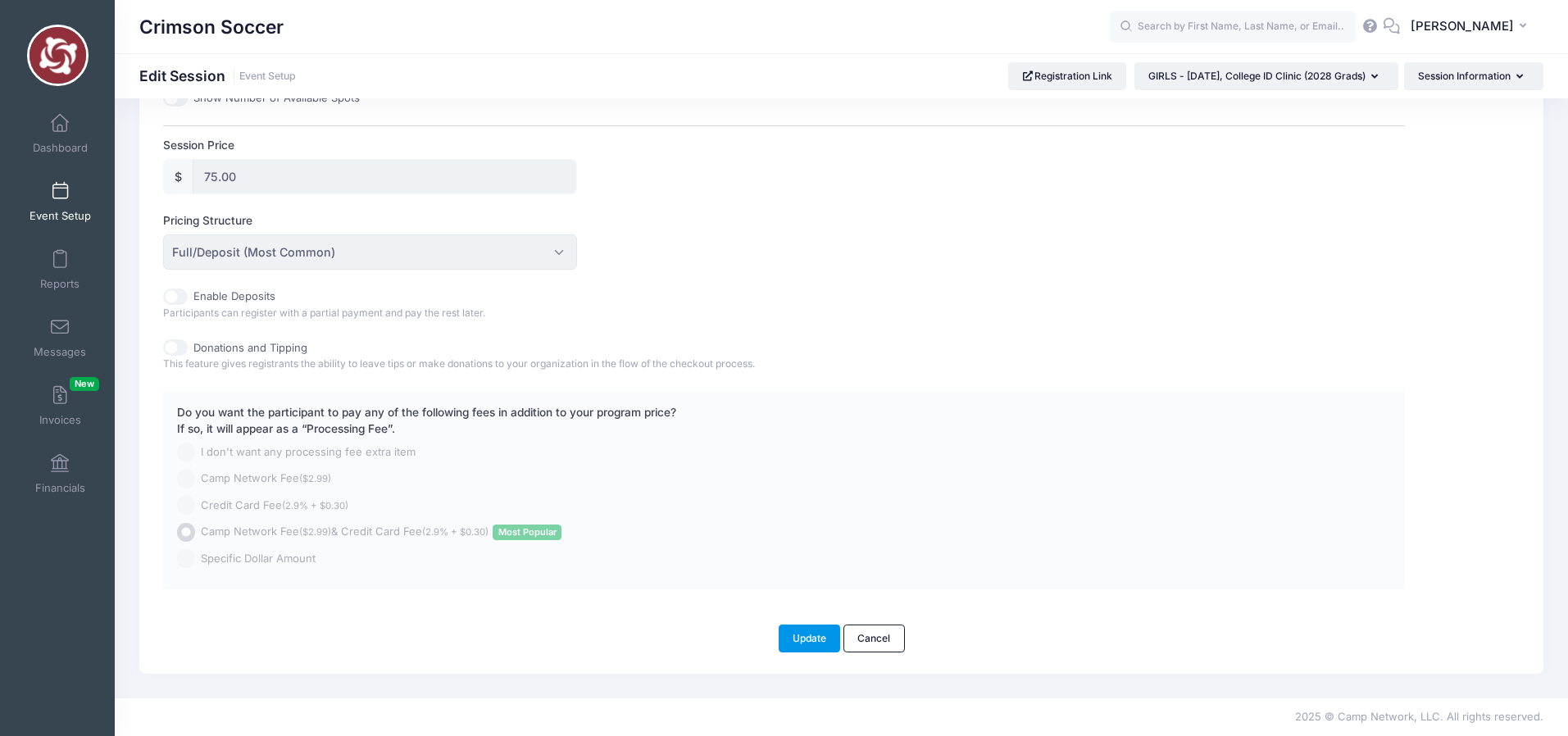
type input "30"
click at [798, 631] on button "Update" at bounding box center [809, 638] width 62 height 28
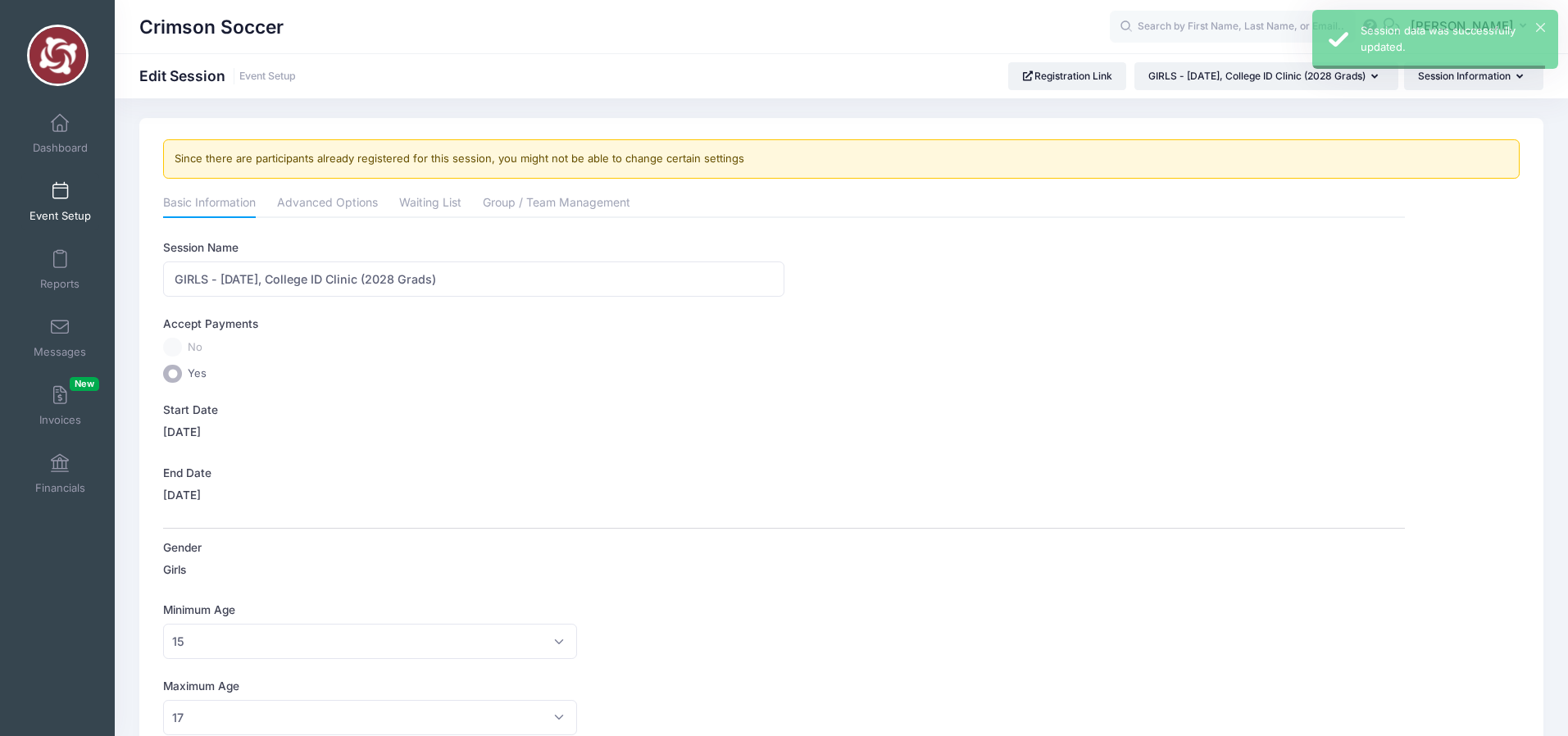
scroll to position [0, 0]
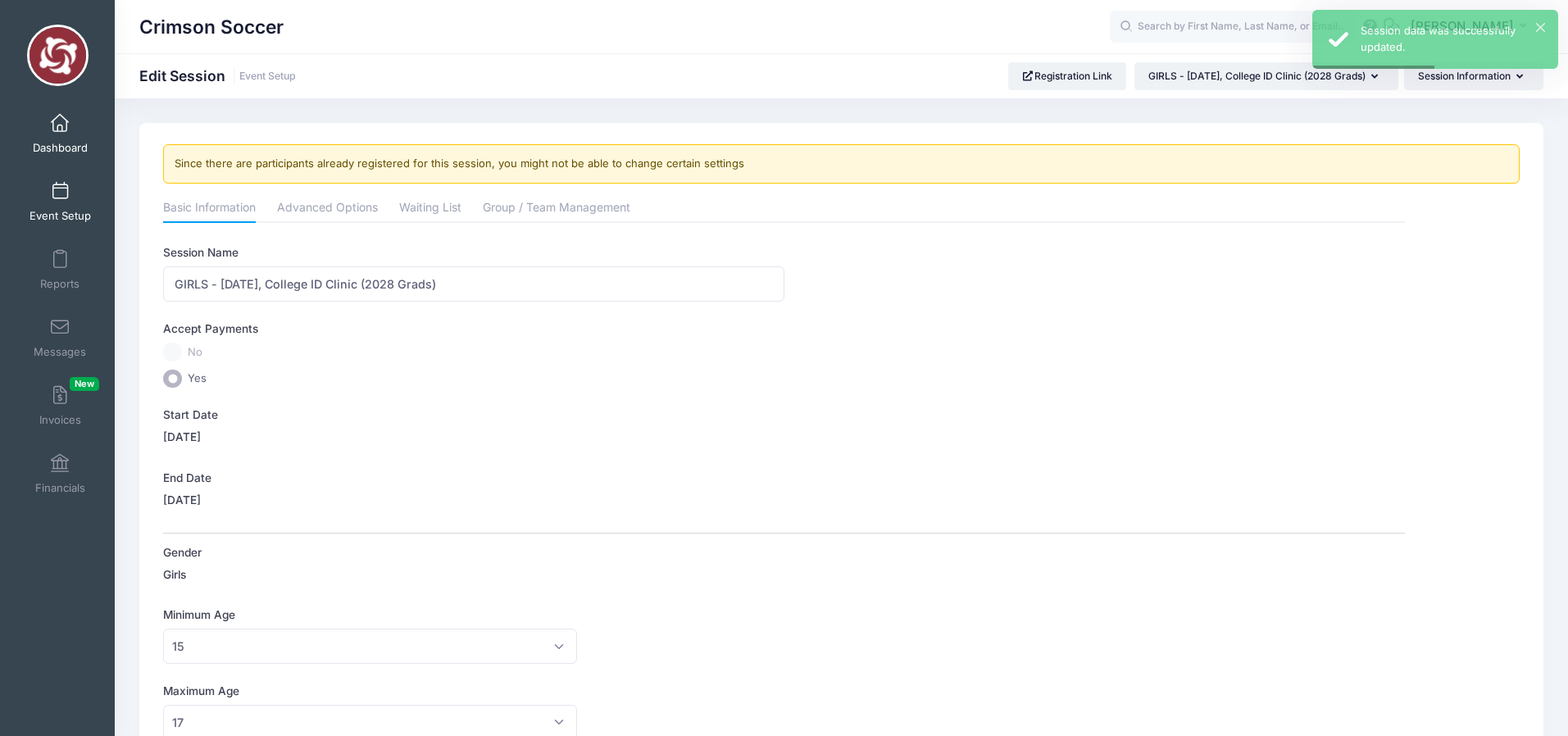
click at [59, 128] on span at bounding box center [59, 123] width 0 height 18
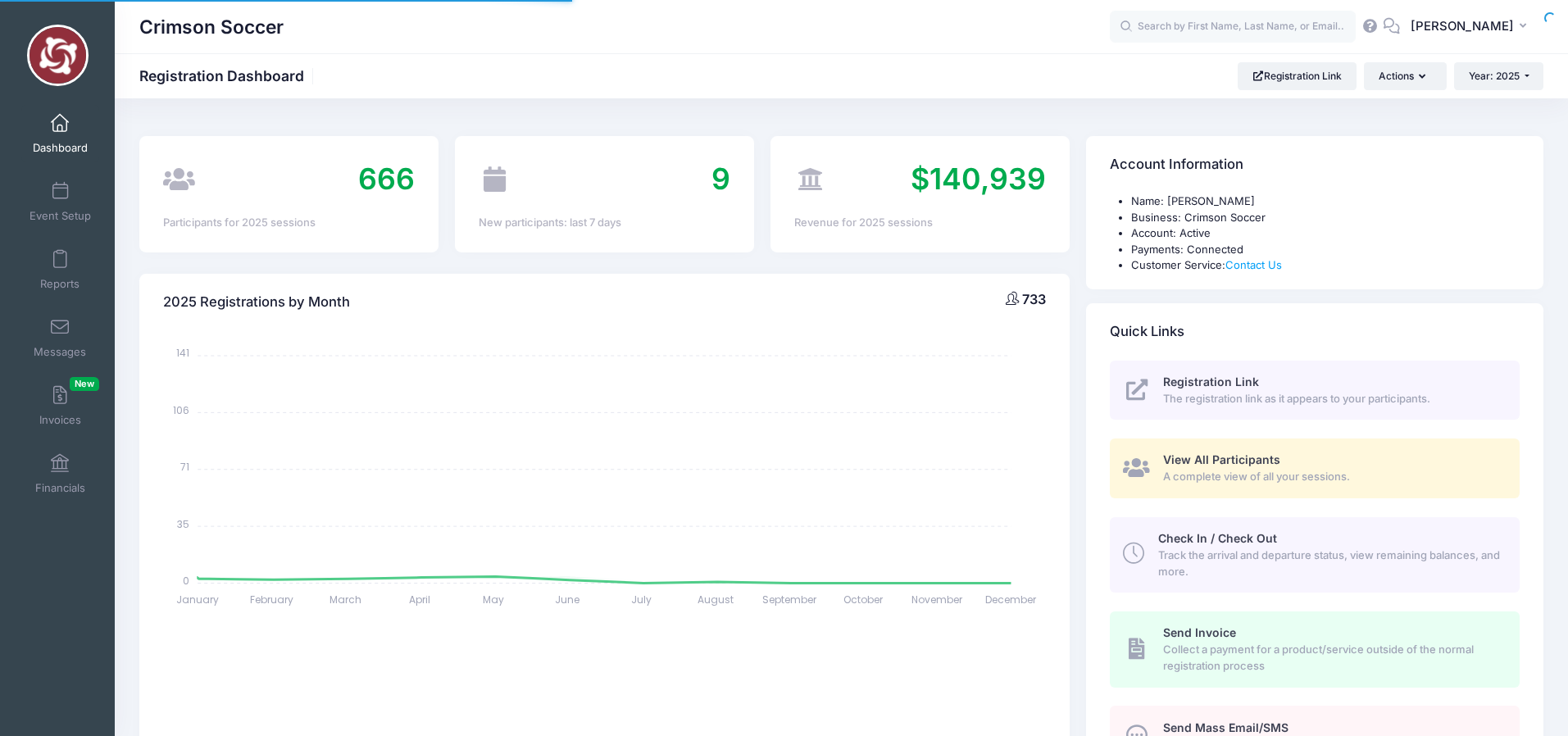
select select
